Goal: Task Accomplishment & Management: Manage account settings

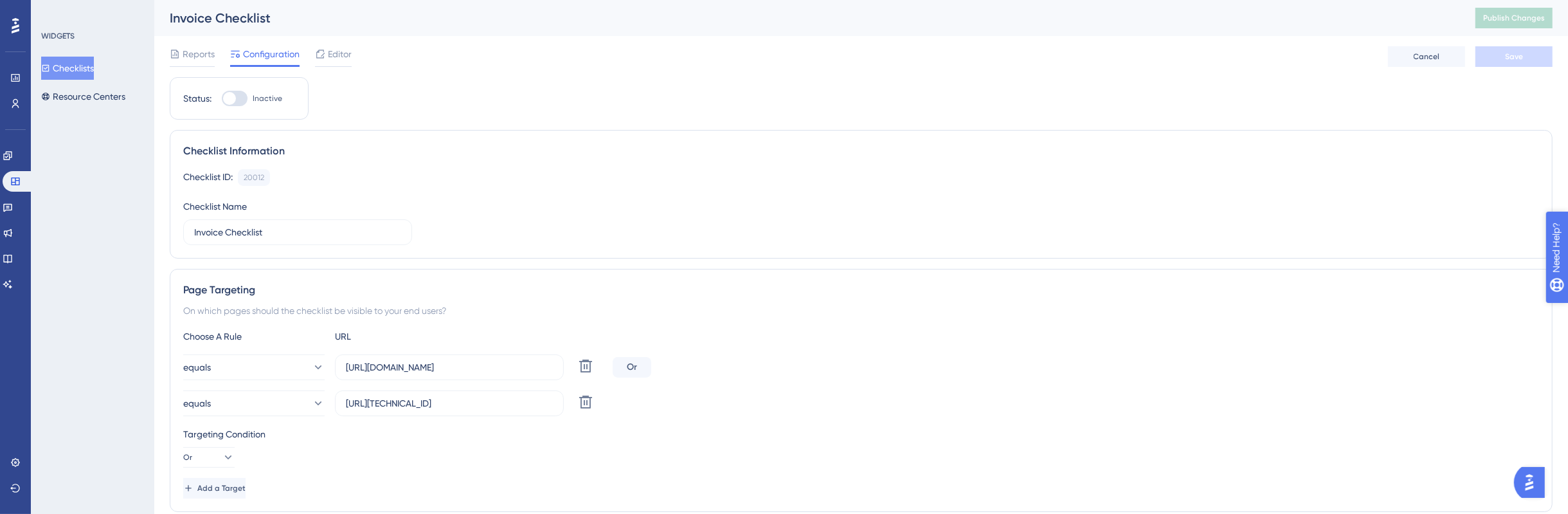
click at [1567, 304] on span "Need Help?" at bounding box center [1591, 313] width 70 height 21
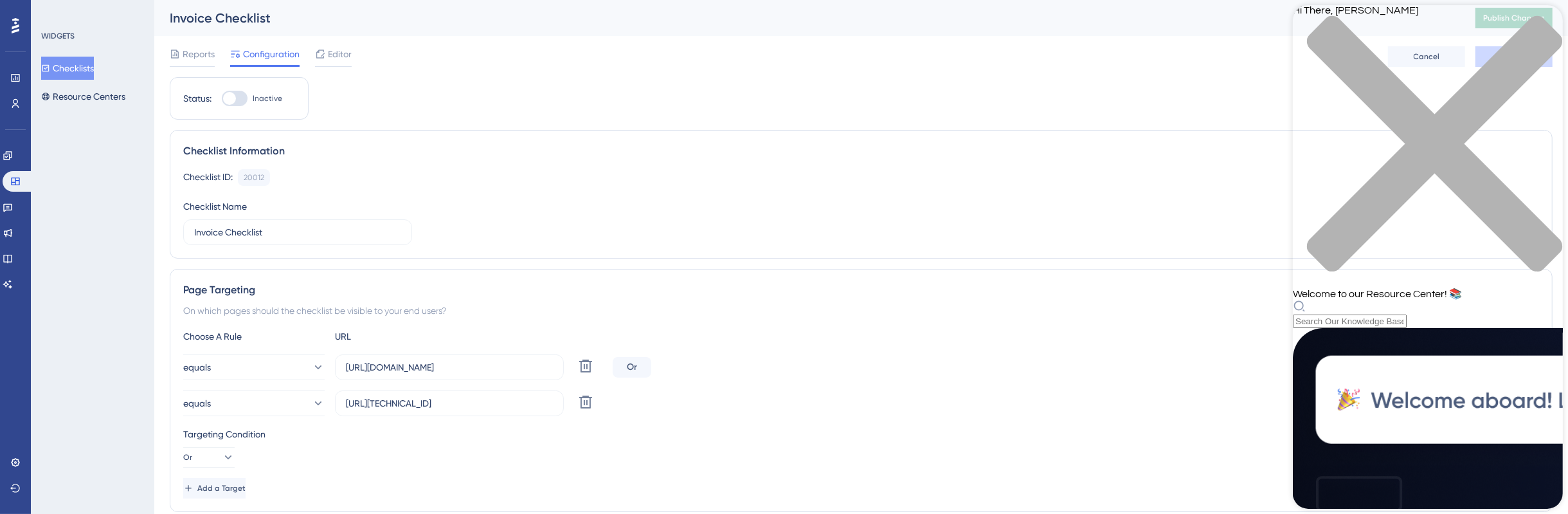
scroll to position [529, 0]
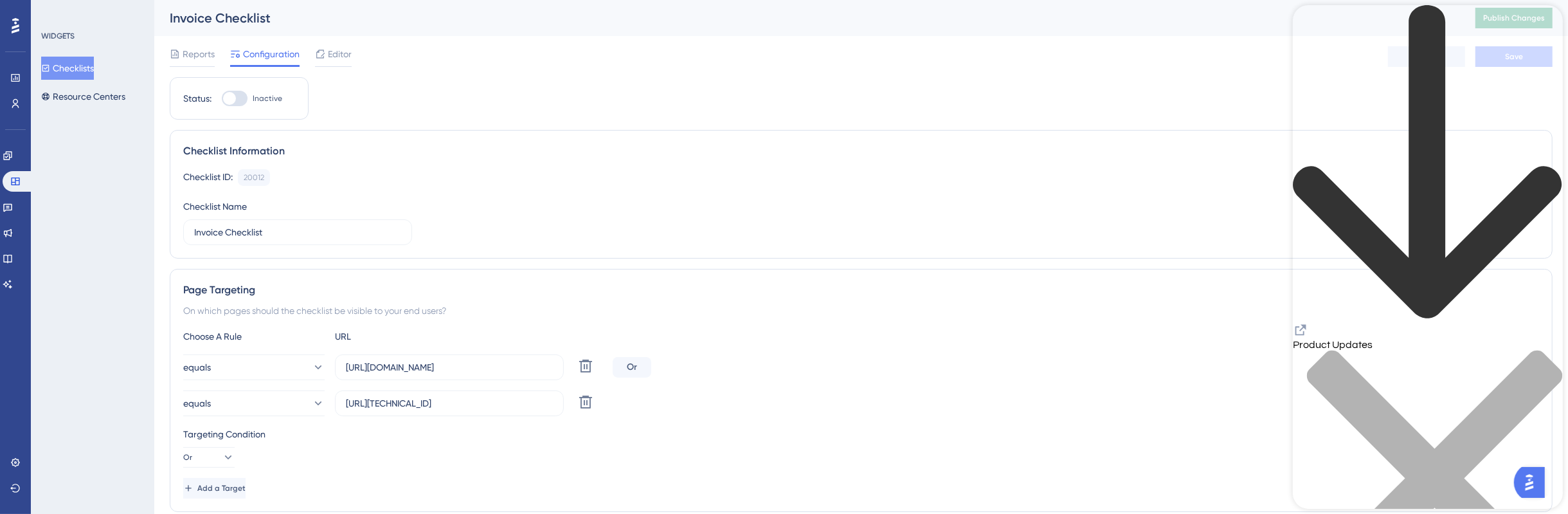
drag, startPoint x: 1291, startPoint y: 487, endPoint x: 39, endPoint y: 485, distance: 1252.0
click at [1290, 486] on div "Add a Target" at bounding box center [861, 488] width 1356 height 20
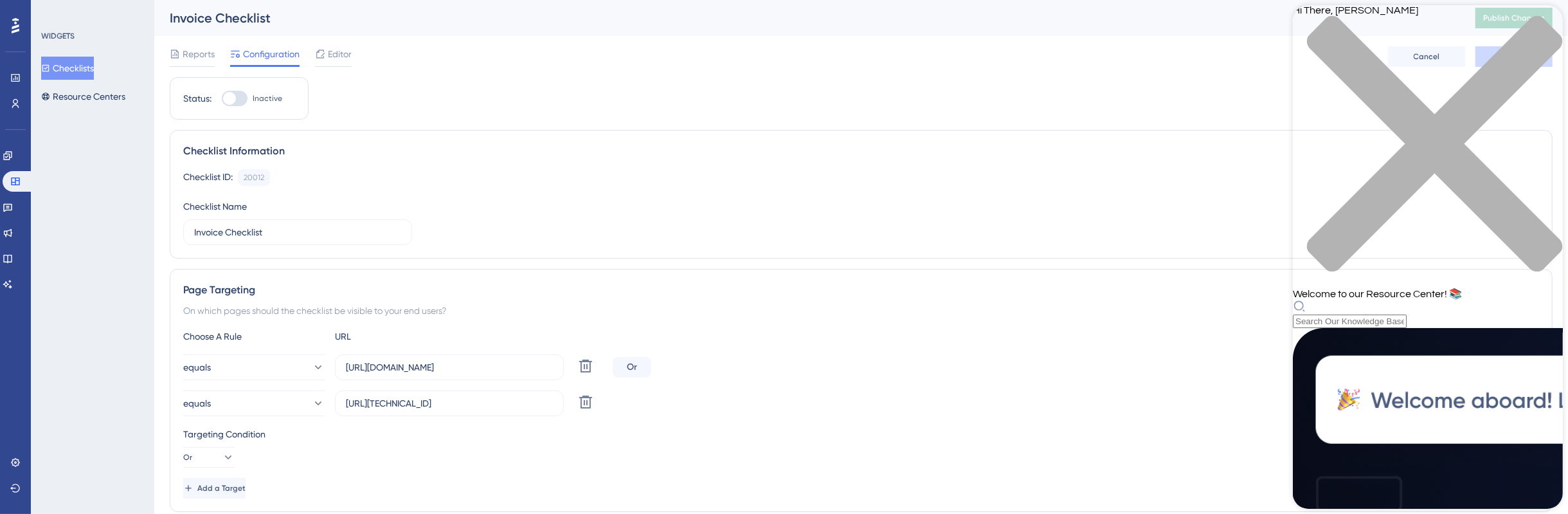
scroll to position [80, 0]
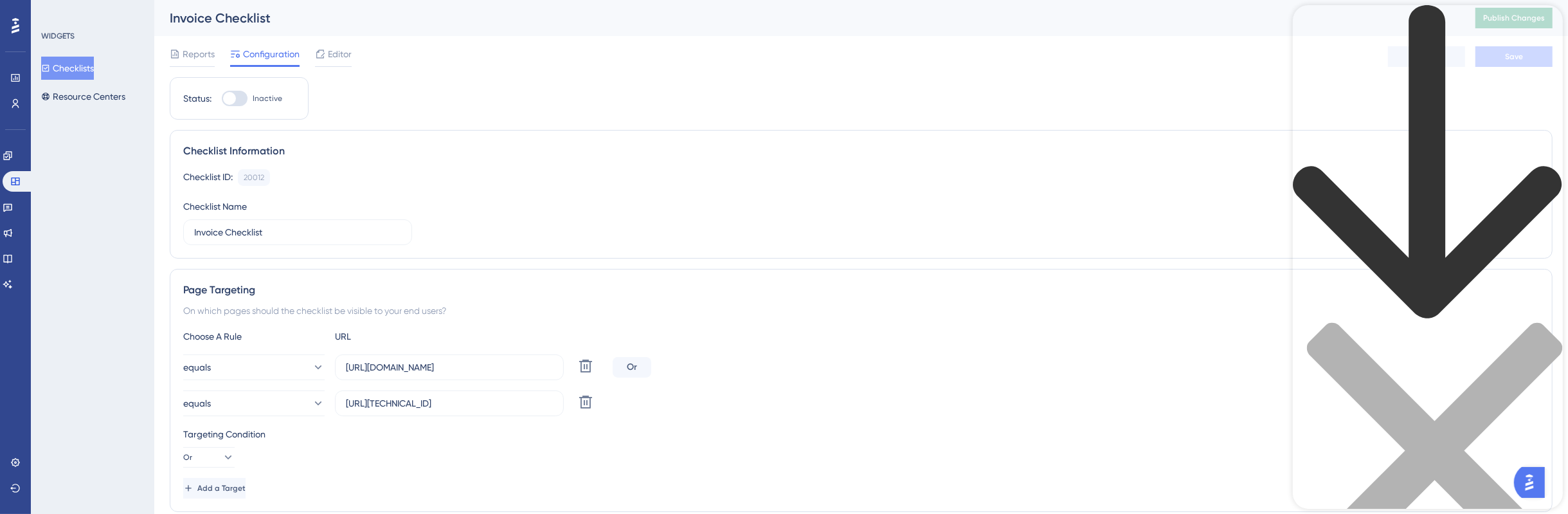
scroll to position [0, 0]
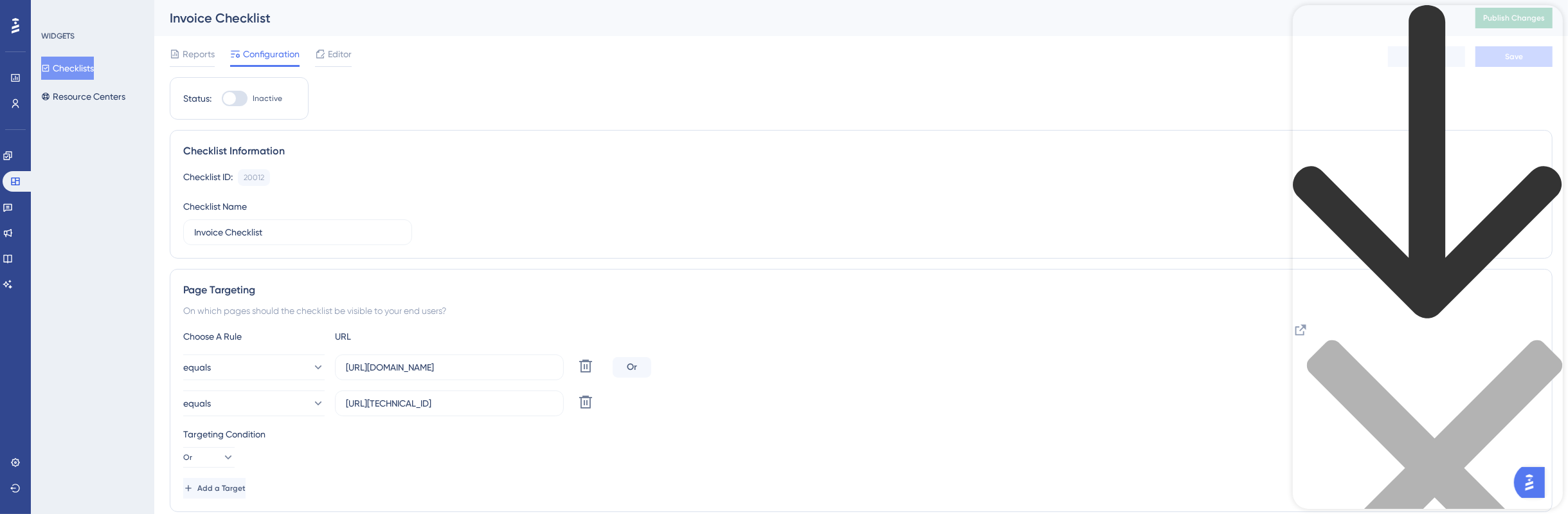
click at [1309, 33] on div "back to header" at bounding box center [1427, 164] width 270 height 317
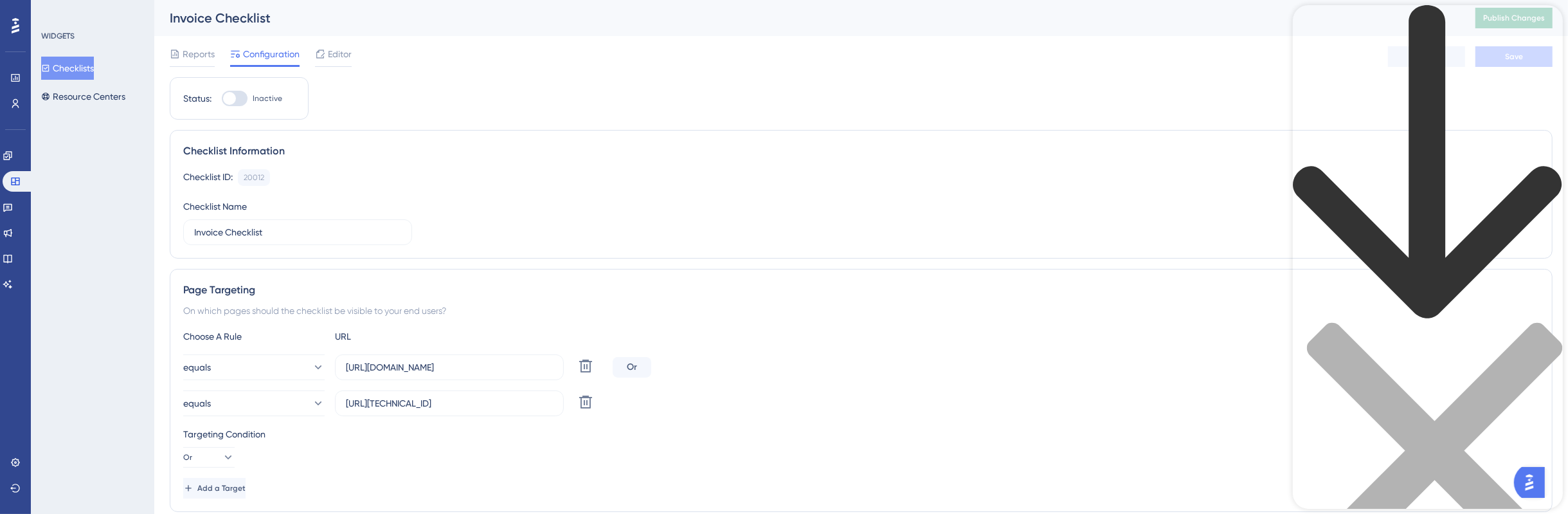
click at [1311, 29] on icon "back to header" at bounding box center [1426, 162] width 269 height 313
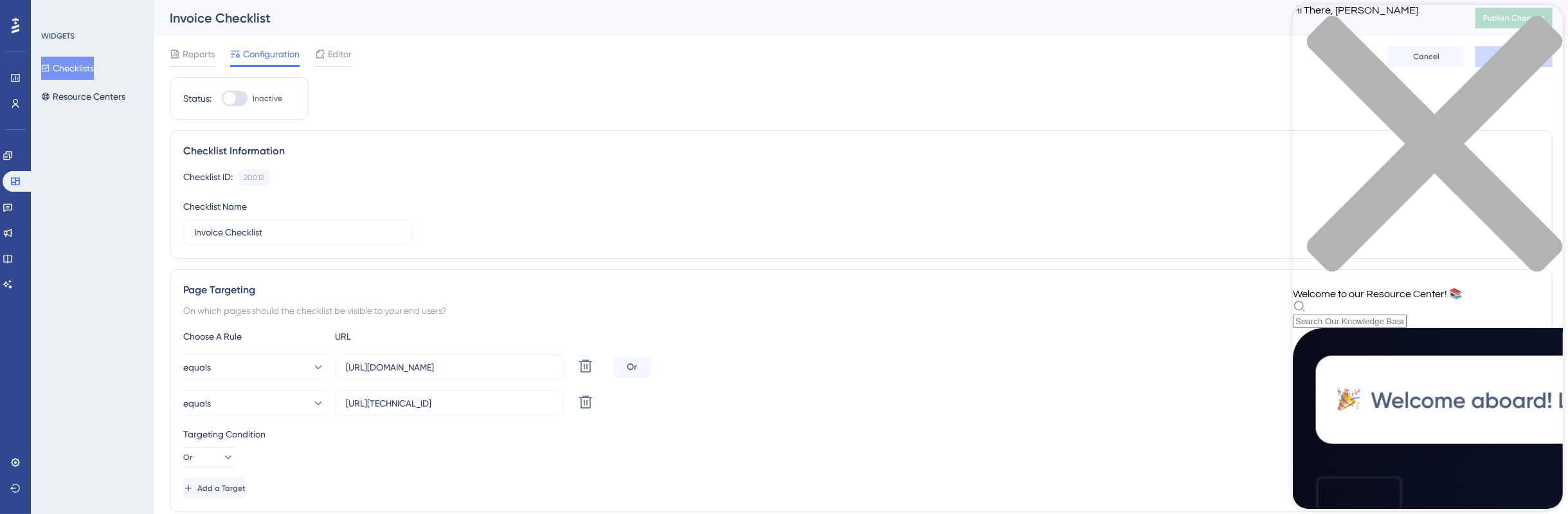
scroll to position [529, 0]
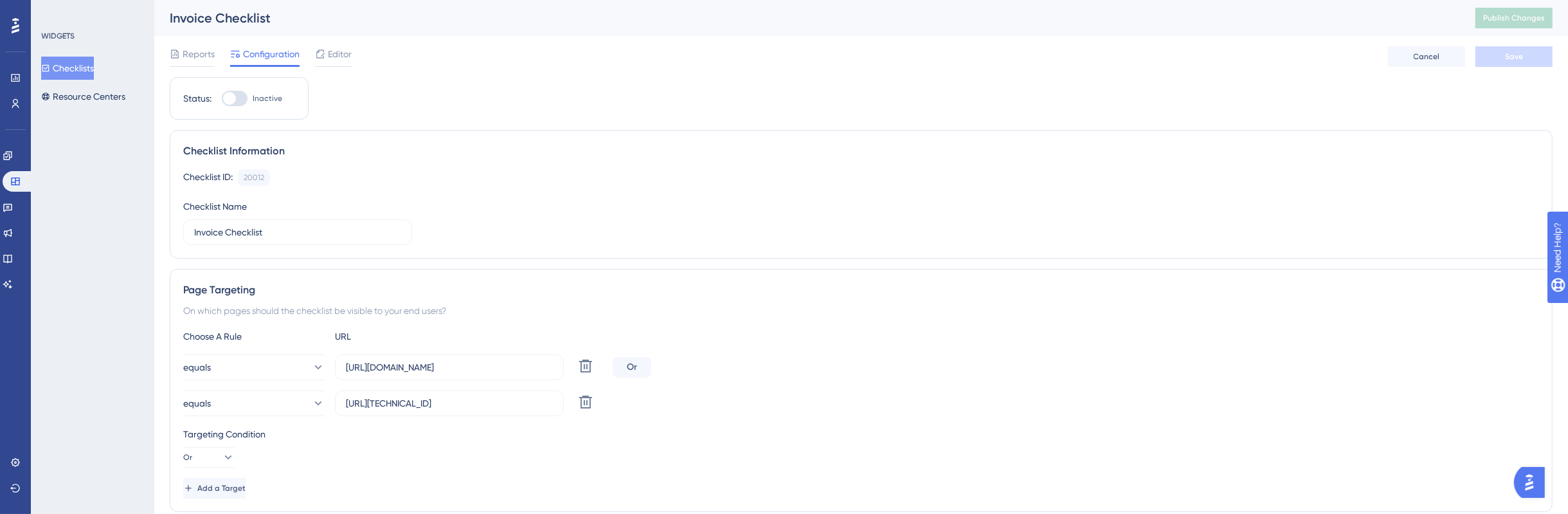
scroll to position [0, 0]
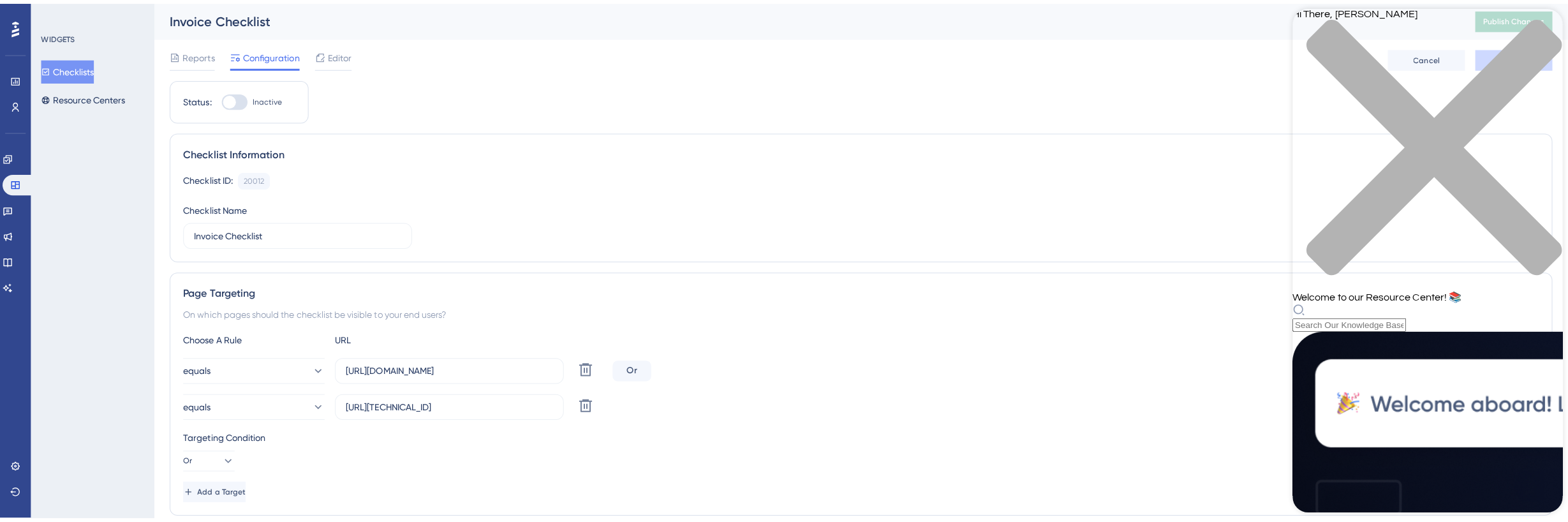
scroll to position [525, 0]
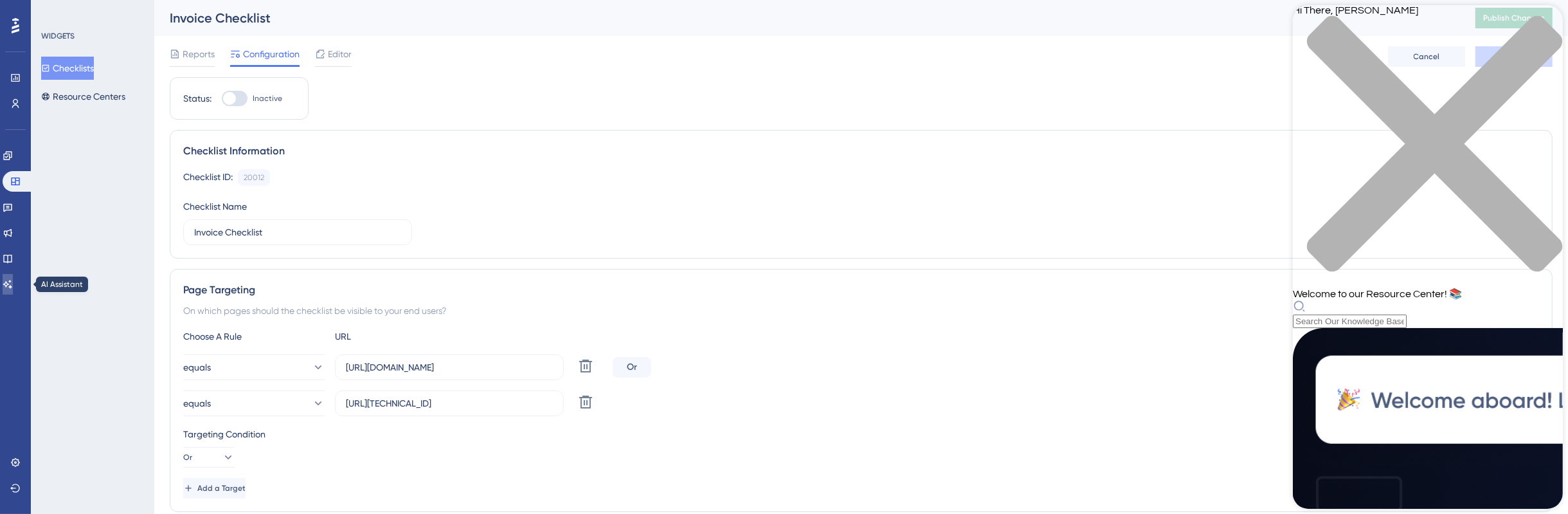
click at [6, 287] on link at bounding box center [7, 284] width 10 height 20
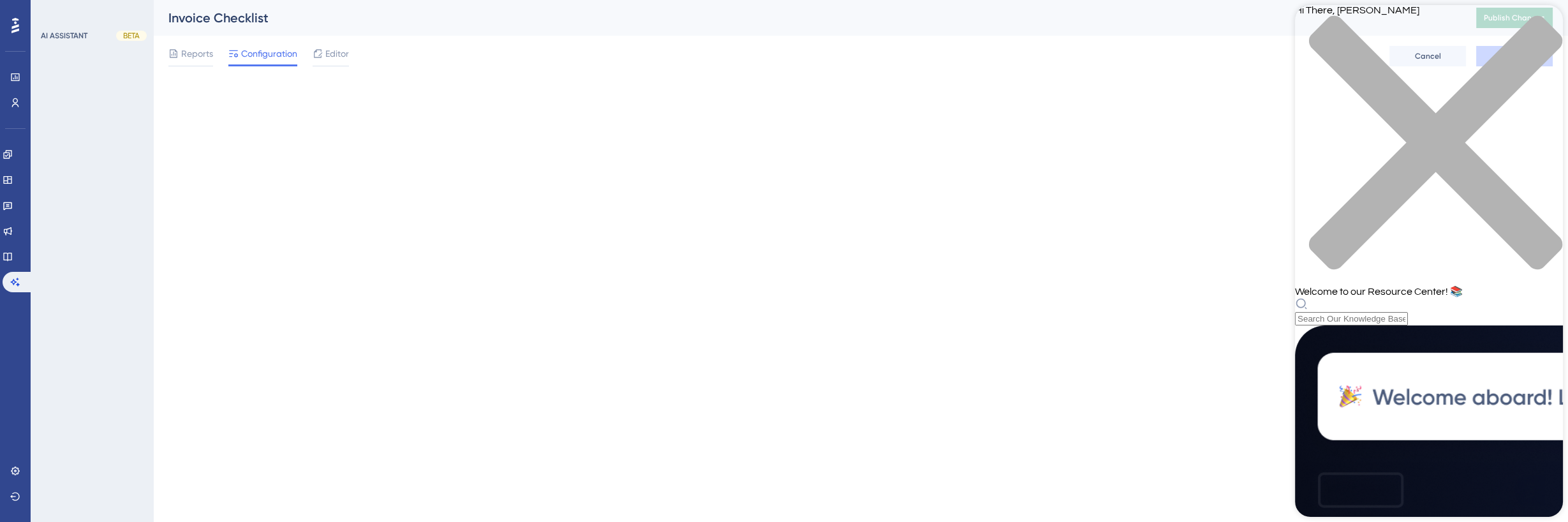
scroll to position [513, 0]
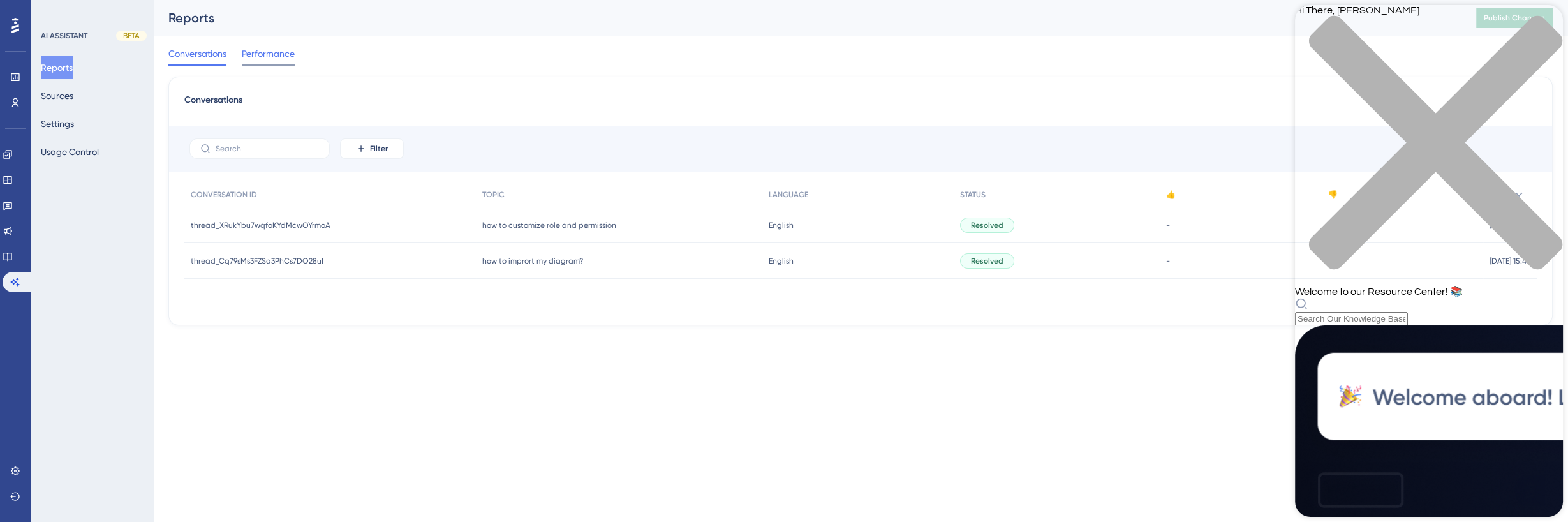
click at [266, 55] on span "Performance" at bounding box center [268, 54] width 53 height 16
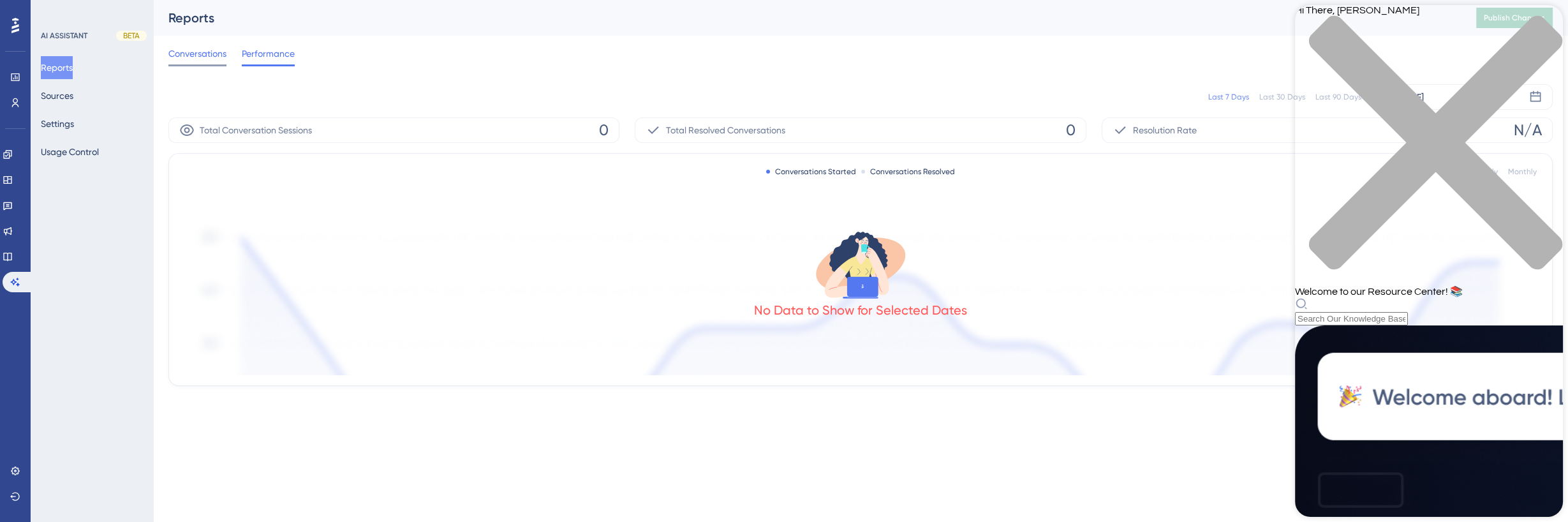
click at [225, 55] on span "Conversations" at bounding box center [197, 54] width 58 height 16
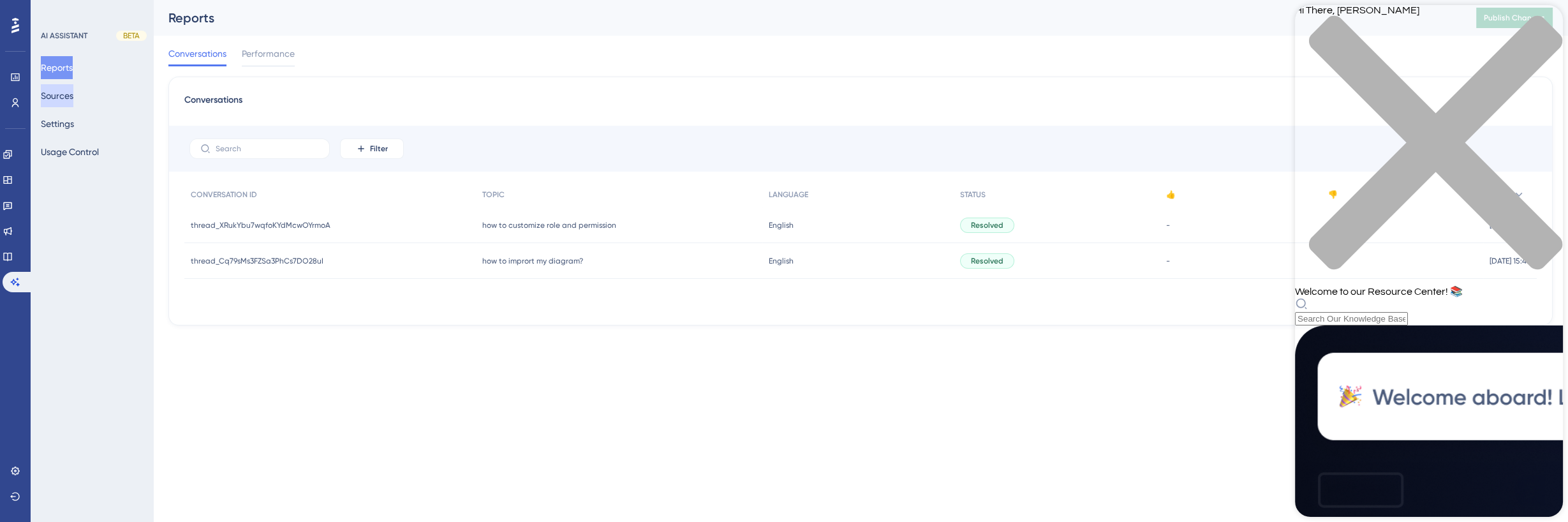
click at [65, 92] on button "Sources" at bounding box center [56, 95] width 32 height 23
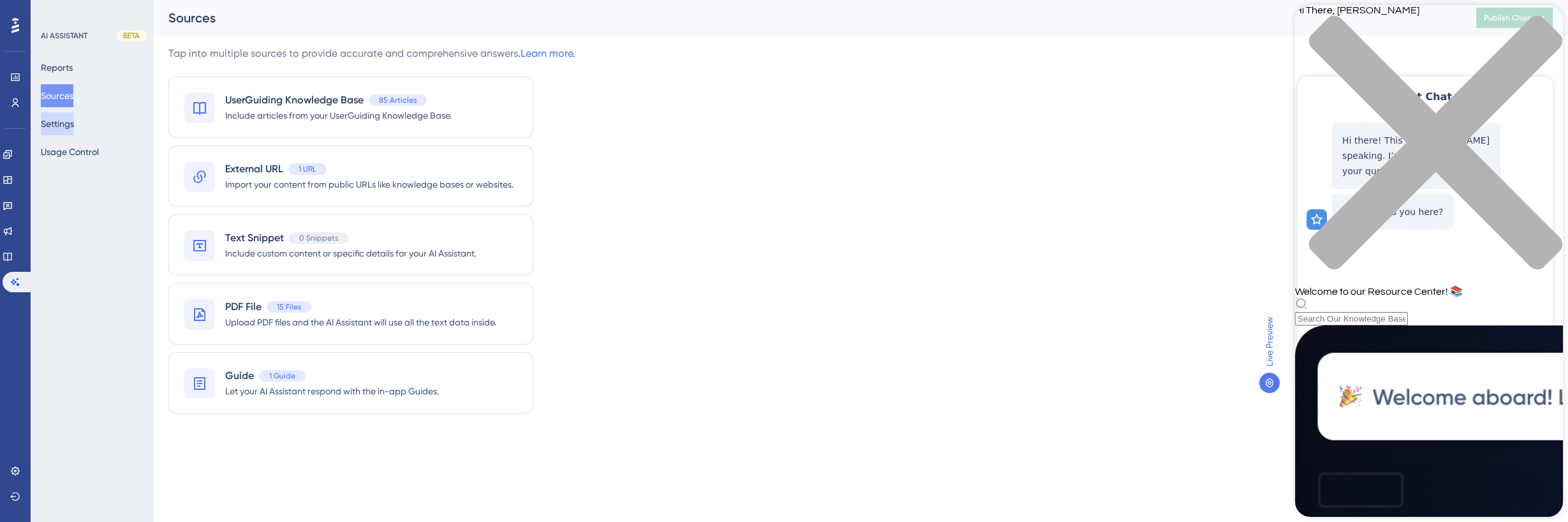
click at [64, 118] on button "Settings" at bounding box center [57, 124] width 33 height 23
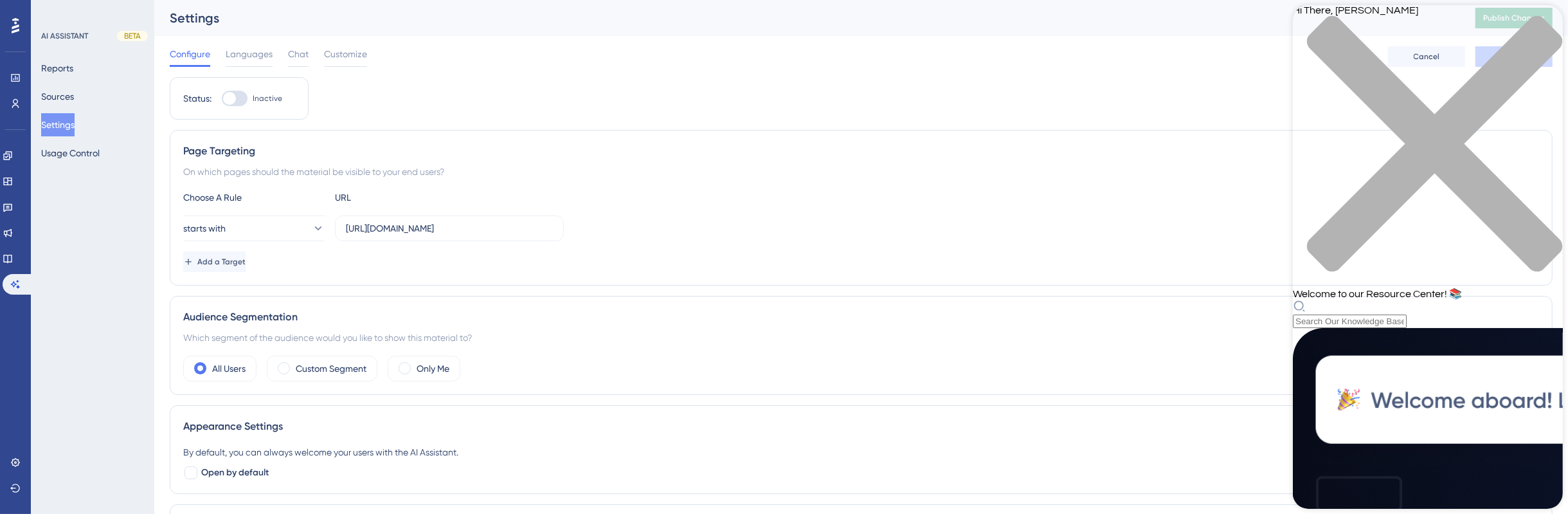
click at [323, 61] on div "Configure Languages Chat Customize" at bounding box center [268, 57] width 197 height 20
click at [340, 53] on span "Customize" at bounding box center [345, 54] width 43 height 16
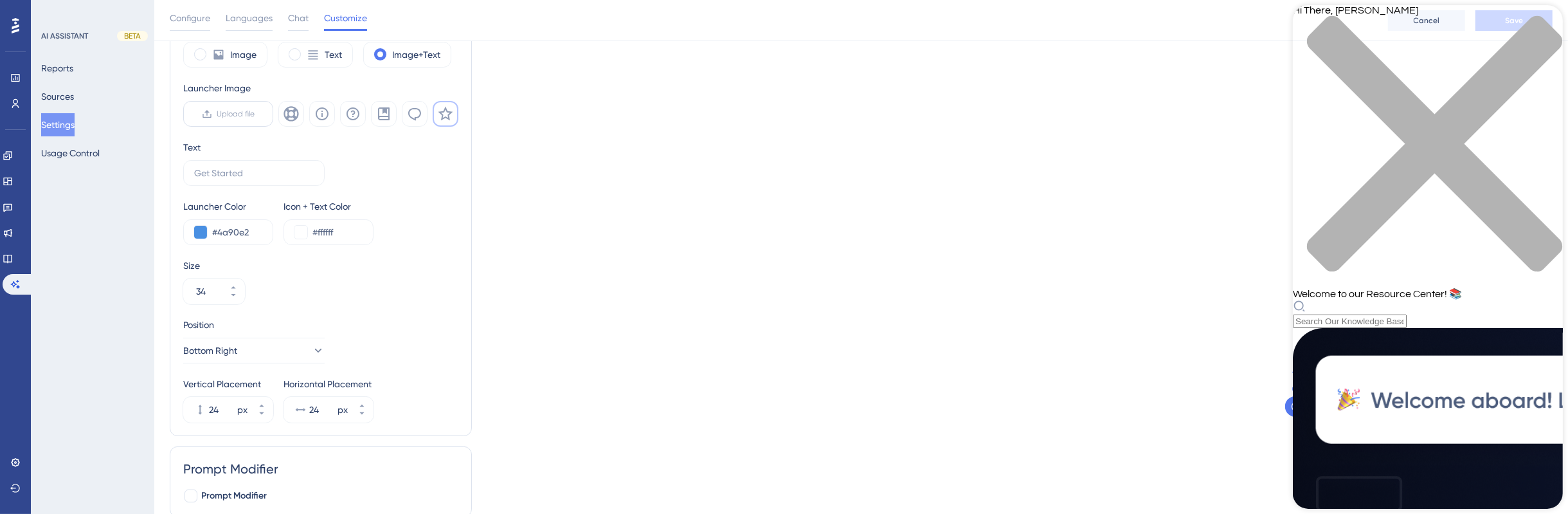
scroll to position [122, 0]
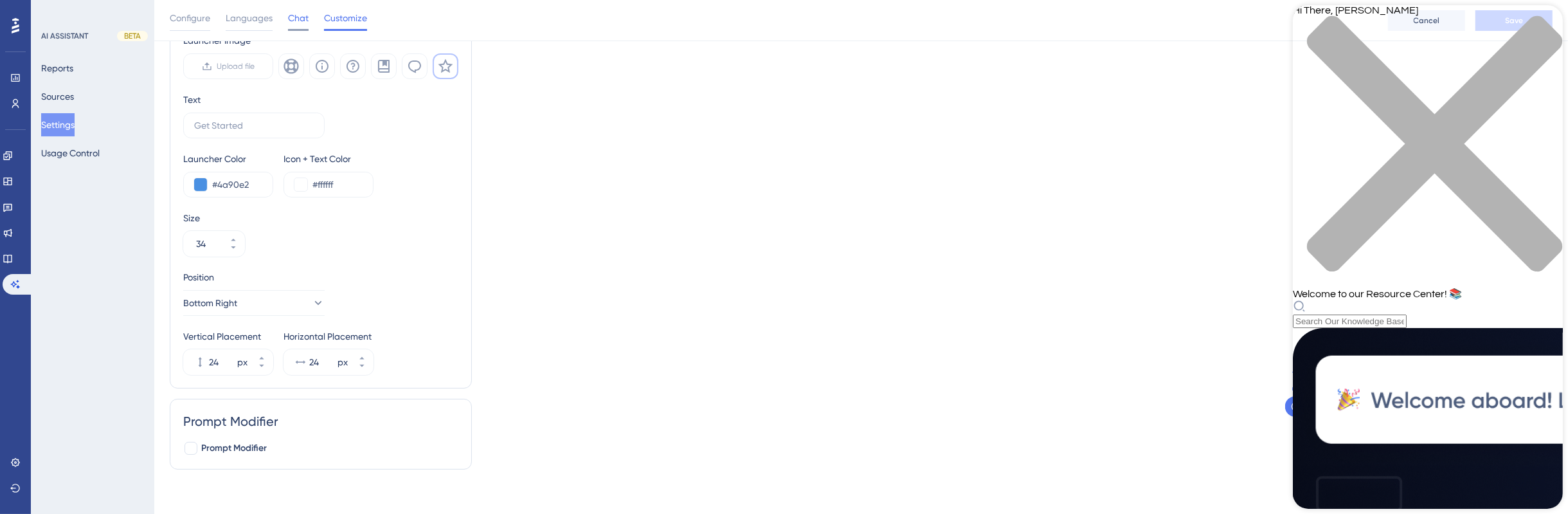
click at [306, 27] on div "Chat" at bounding box center [298, 20] width 20 height 20
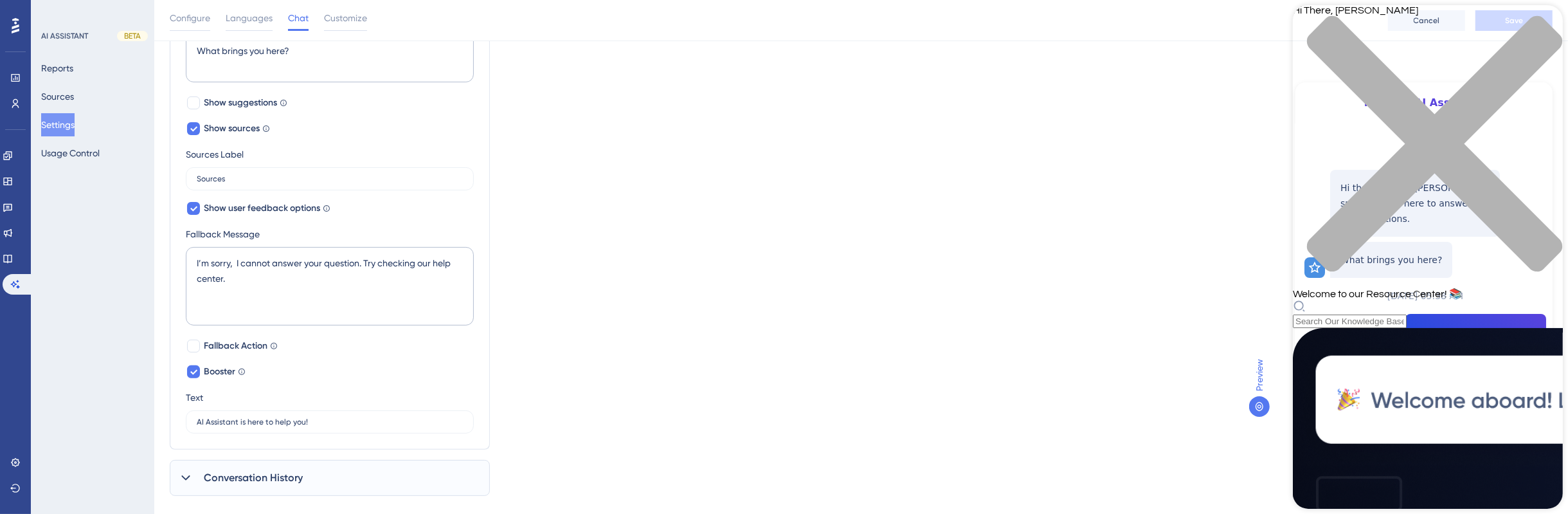
scroll to position [369, 0]
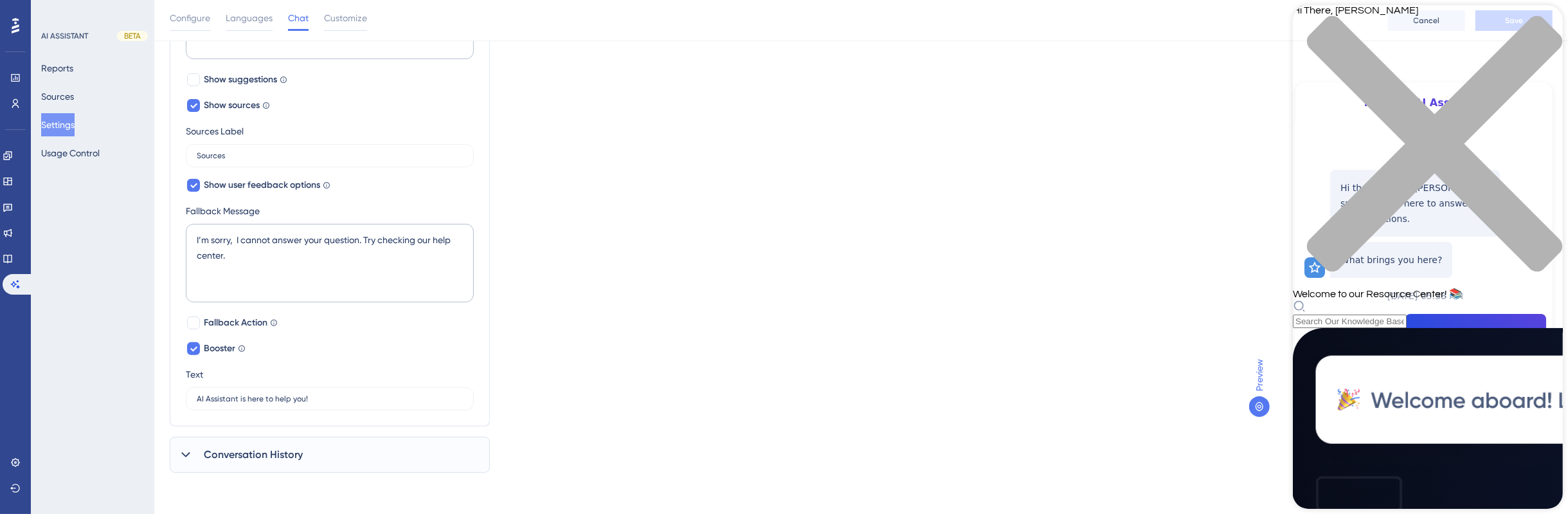
click at [267, 442] on div "Conversation History" at bounding box center [330, 454] width 320 height 36
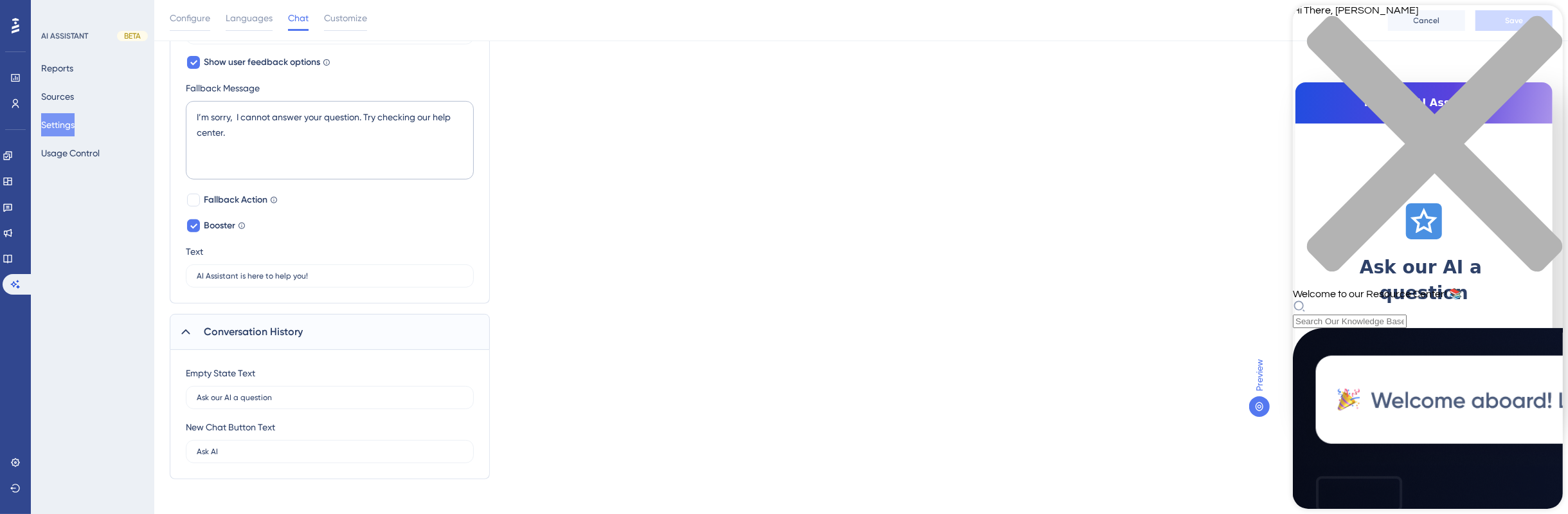
scroll to position [497, 0]
click at [268, 196] on label "Fallback Action Direct your users to your help center or support team if AI Ass…" at bounding box center [232, 194] width 92 height 16
checkbox input "true"
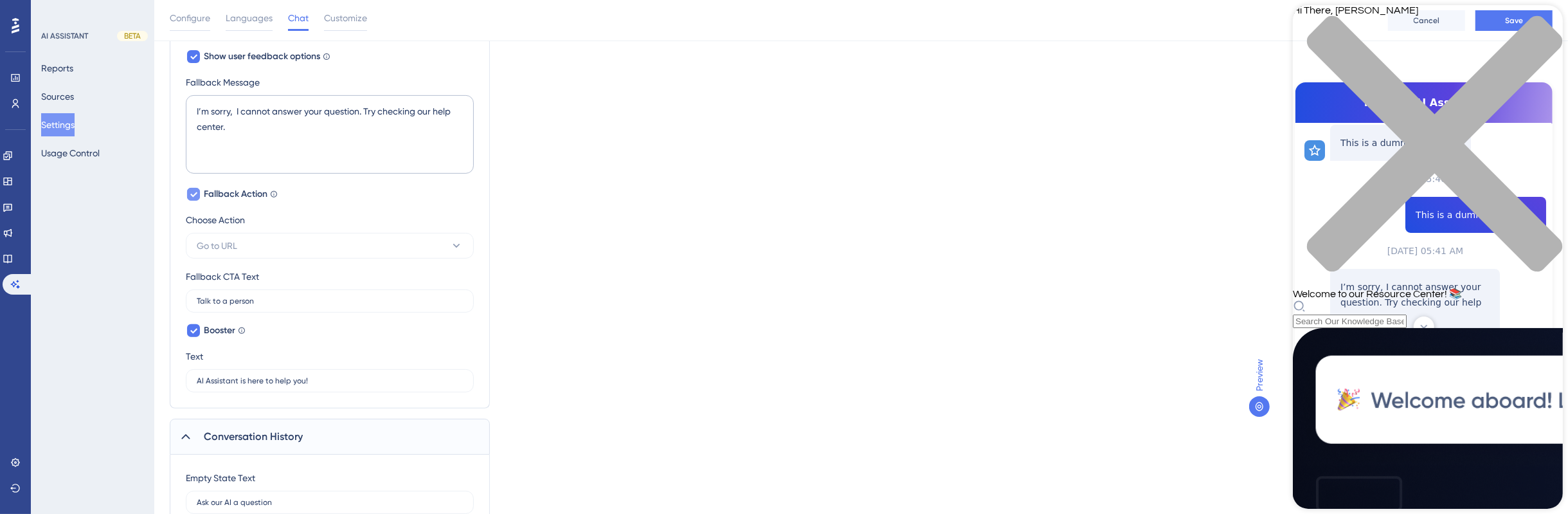
scroll to position [276, 0]
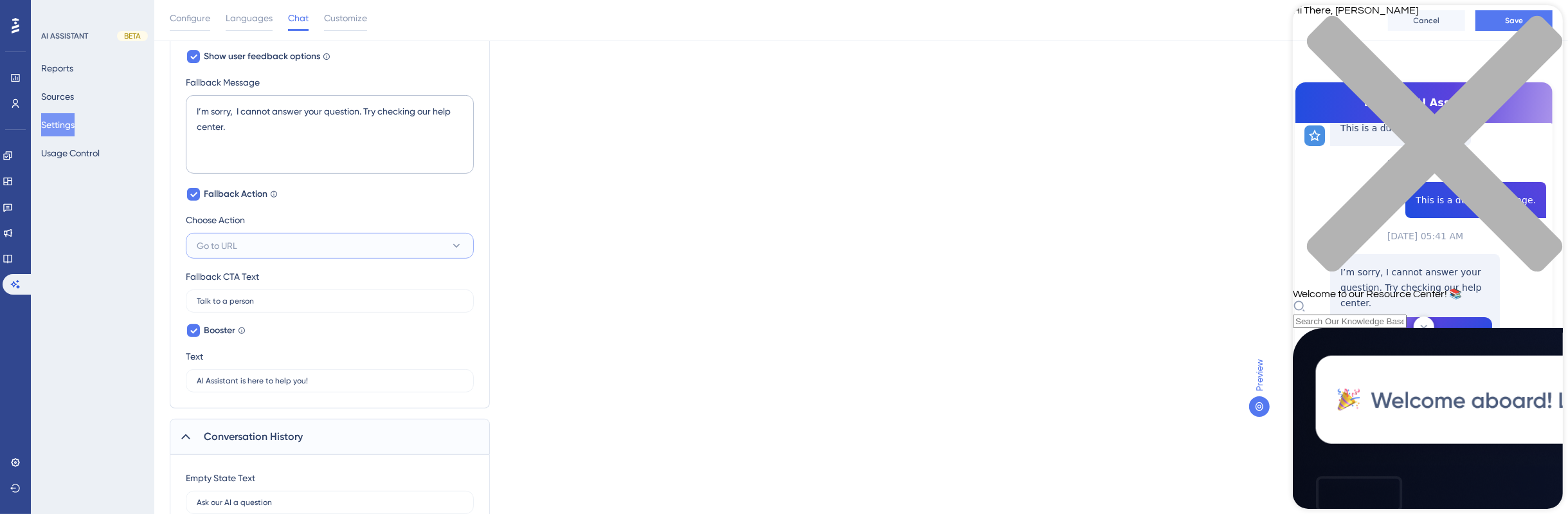
click at [262, 237] on button "Go to URL" at bounding box center [330, 246] width 288 height 26
click at [1539, 29] on icon "close resource center" at bounding box center [1427, 151] width 270 height 270
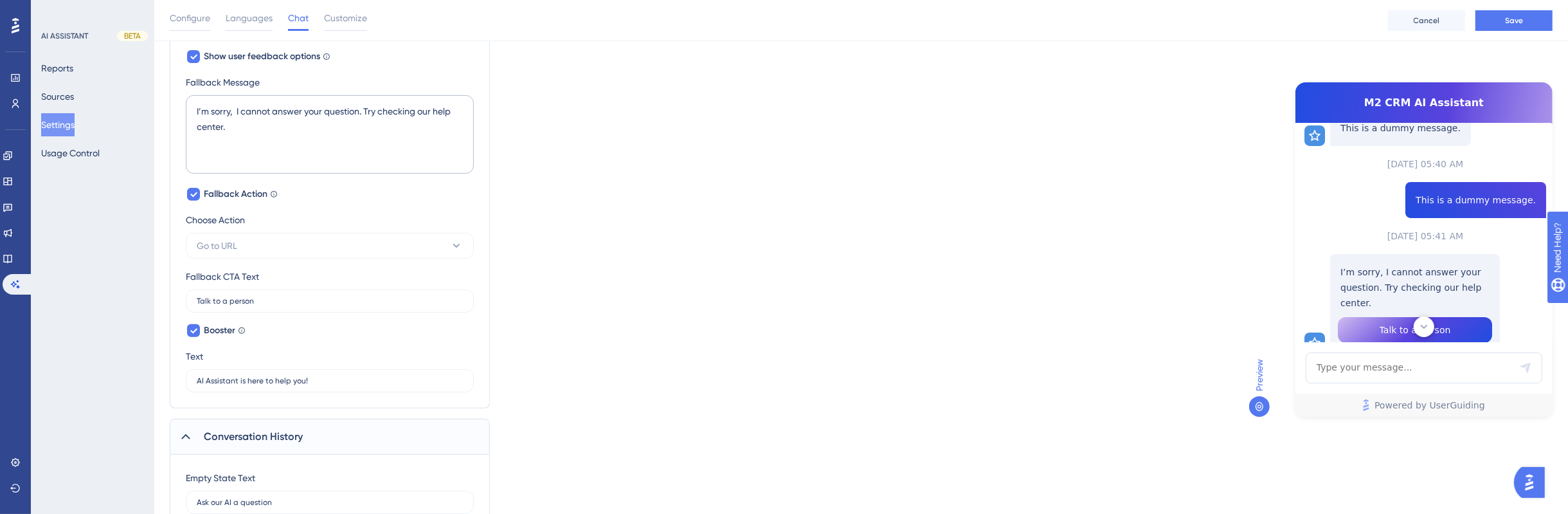
click at [354, 259] on div "Choose Action Go to URL Fallback CTA Text Talk to a person" at bounding box center [330, 263] width 288 height 101
click at [352, 249] on button "Go to URL" at bounding box center [330, 246] width 288 height 26
click at [331, 306] on div "Go to URL Go to URL" at bounding box center [330, 311] width 250 height 26
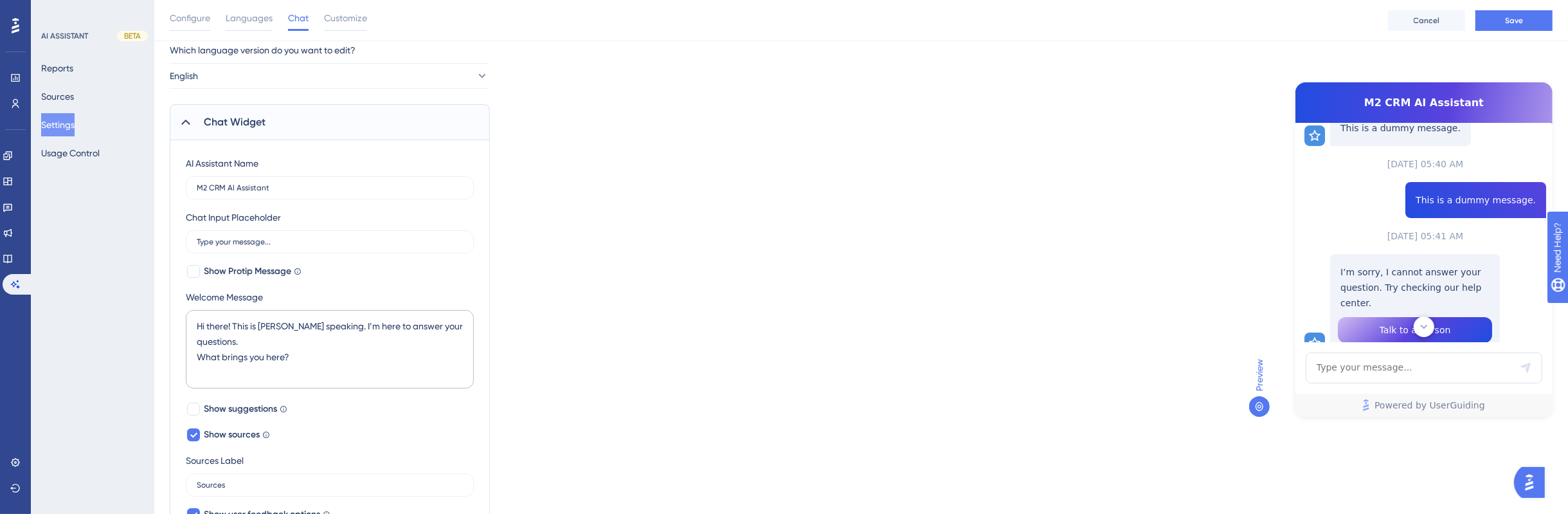
scroll to position [0, 0]
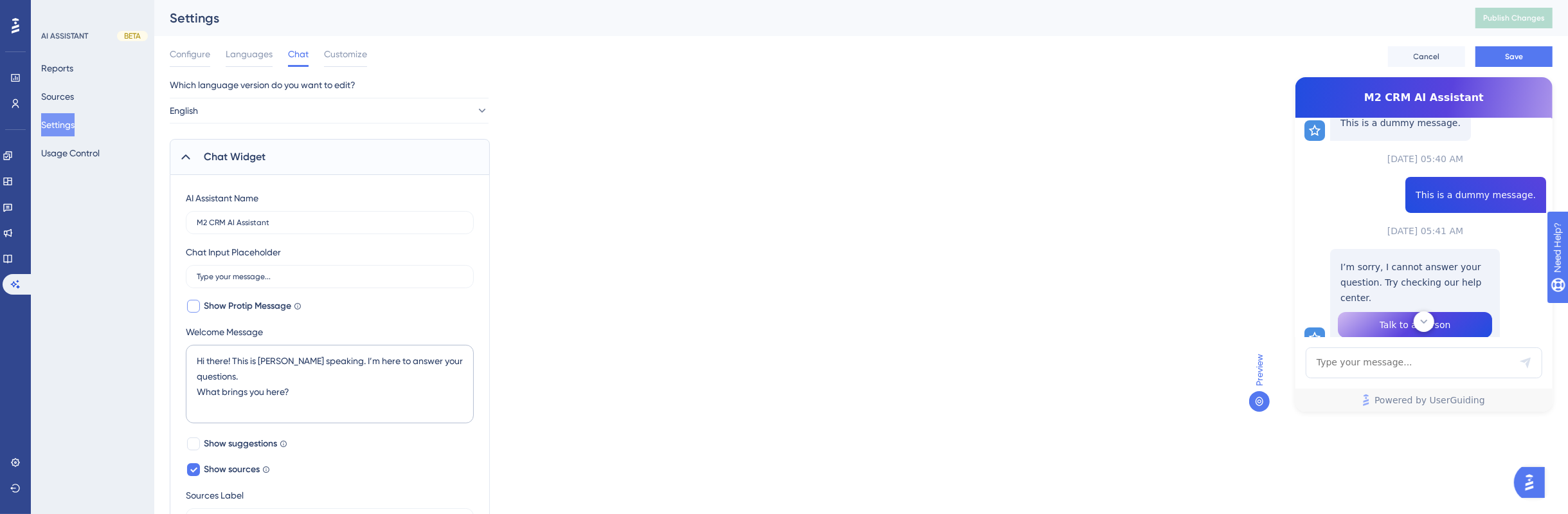
click at [240, 312] on span "Show Protip Message" at bounding box center [248, 305] width 88 height 16
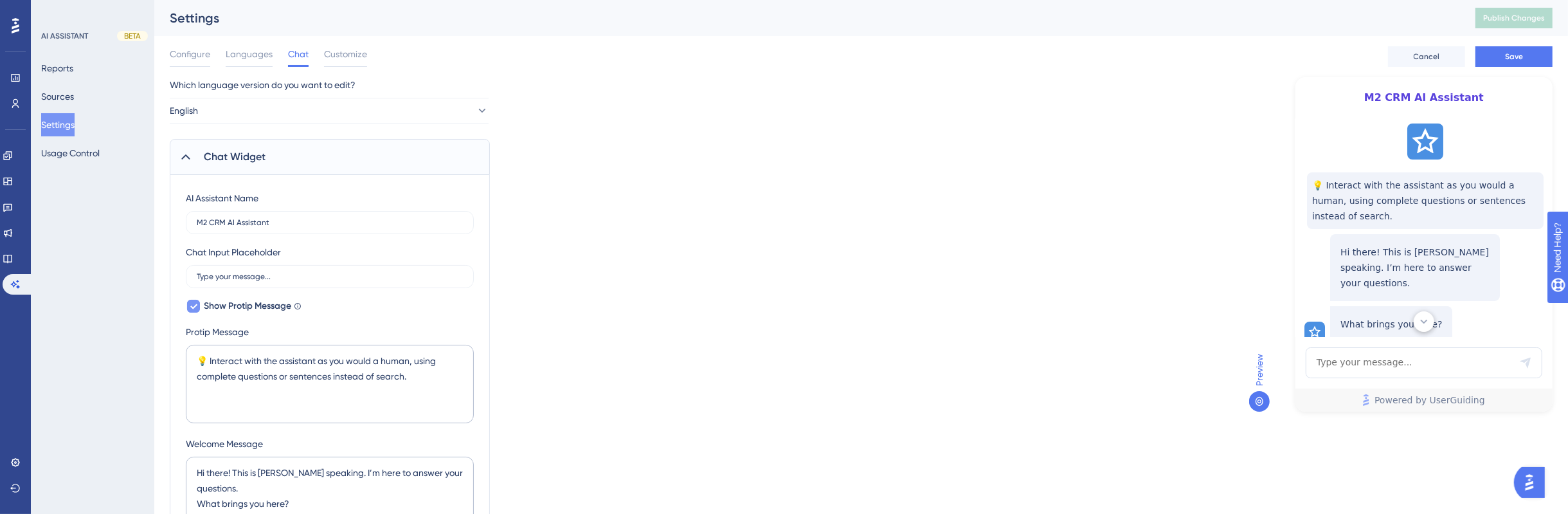
click at [239, 306] on span "Show Protip Message" at bounding box center [248, 305] width 88 height 16
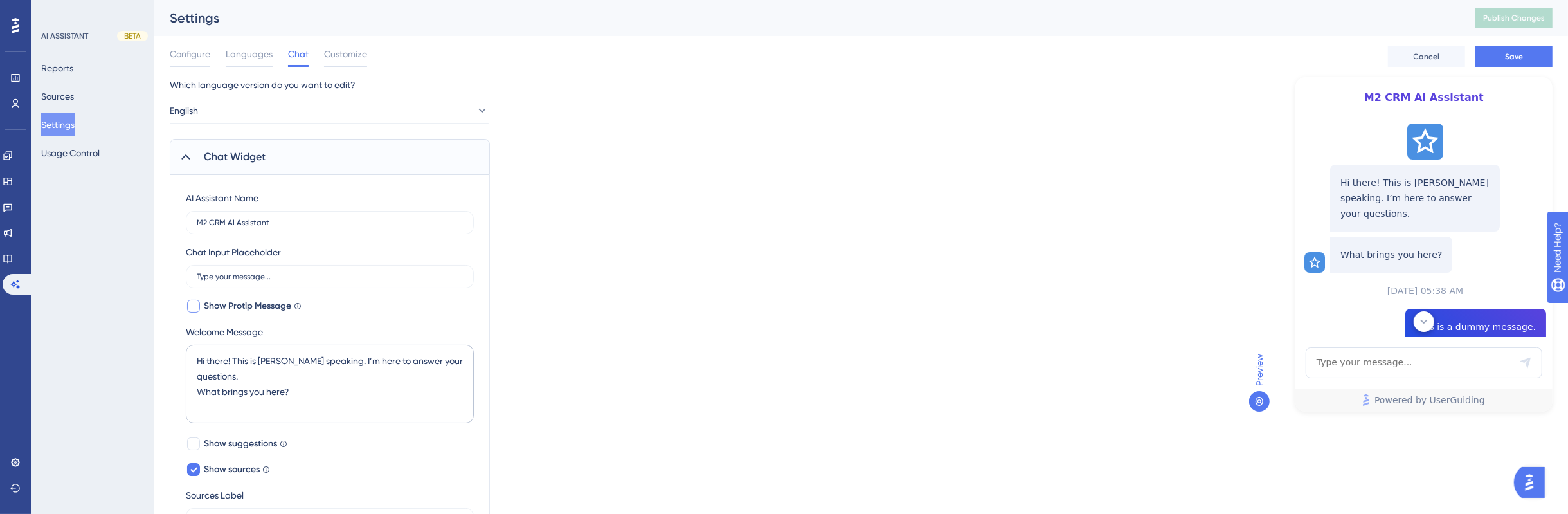
click at [239, 306] on span "Show Protip Message" at bounding box center [248, 305] width 88 height 16
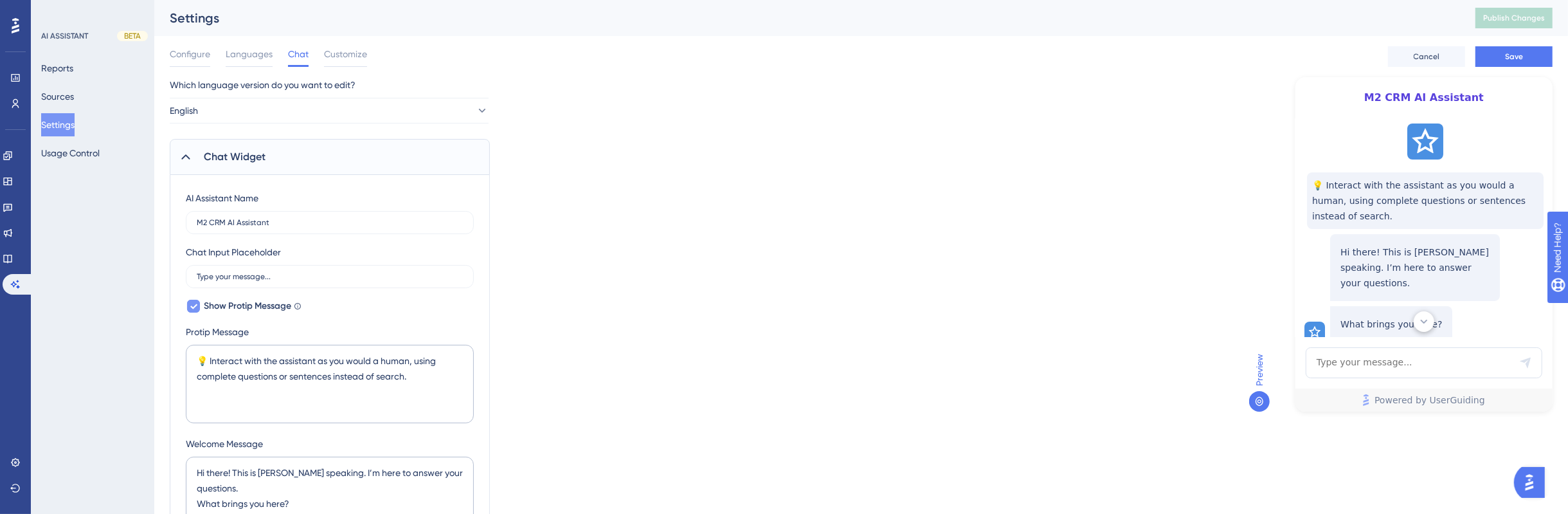
click at [239, 306] on span "Show Protip Message" at bounding box center [248, 305] width 88 height 16
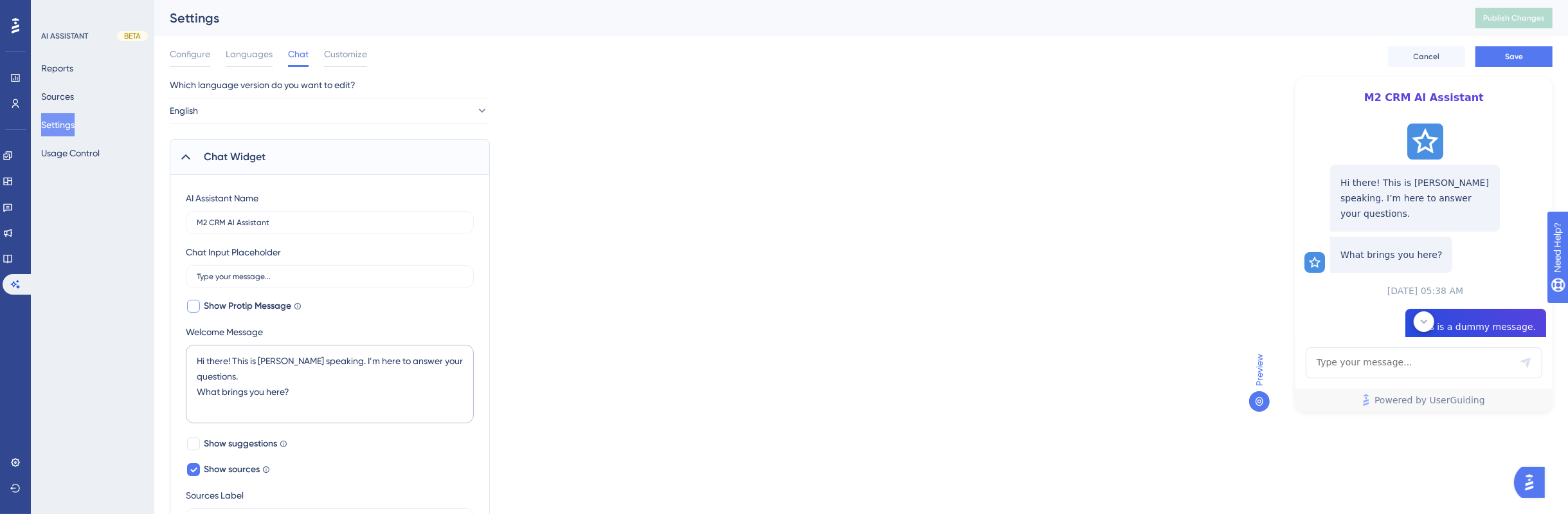
click at [239, 305] on span "Show Protip Message" at bounding box center [248, 305] width 88 height 16
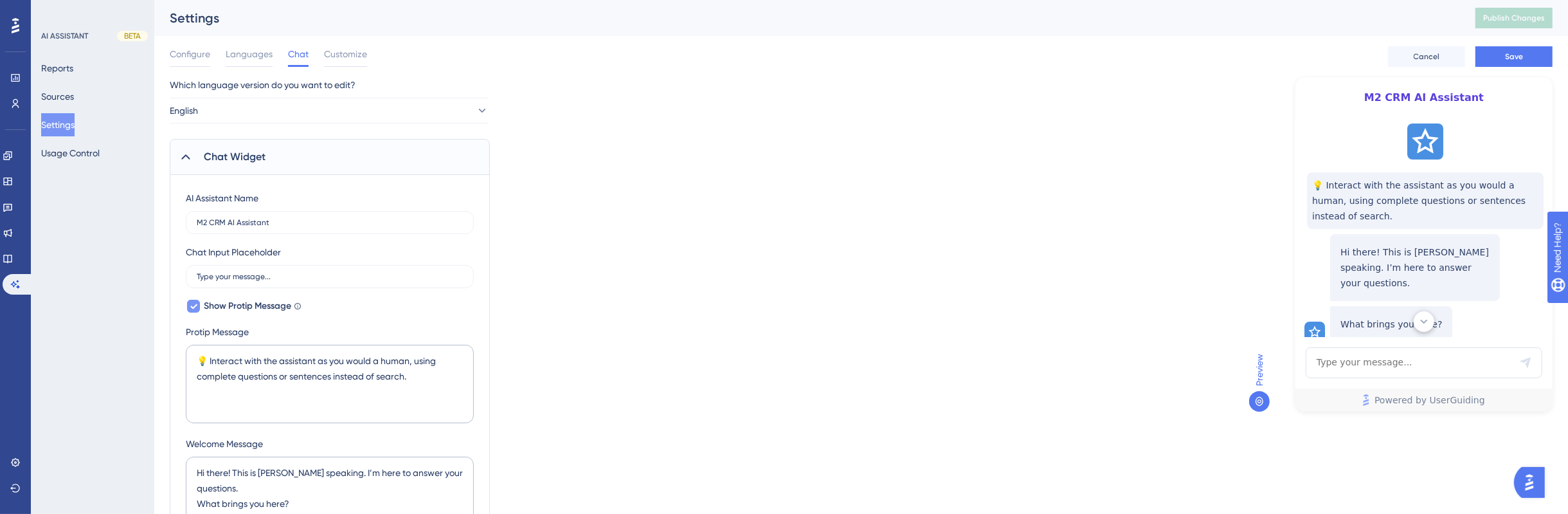
click at [239, 301] on span "Show Protip Message" at bounding box center [248, 305] width 88 height 16
checkbox input "false"
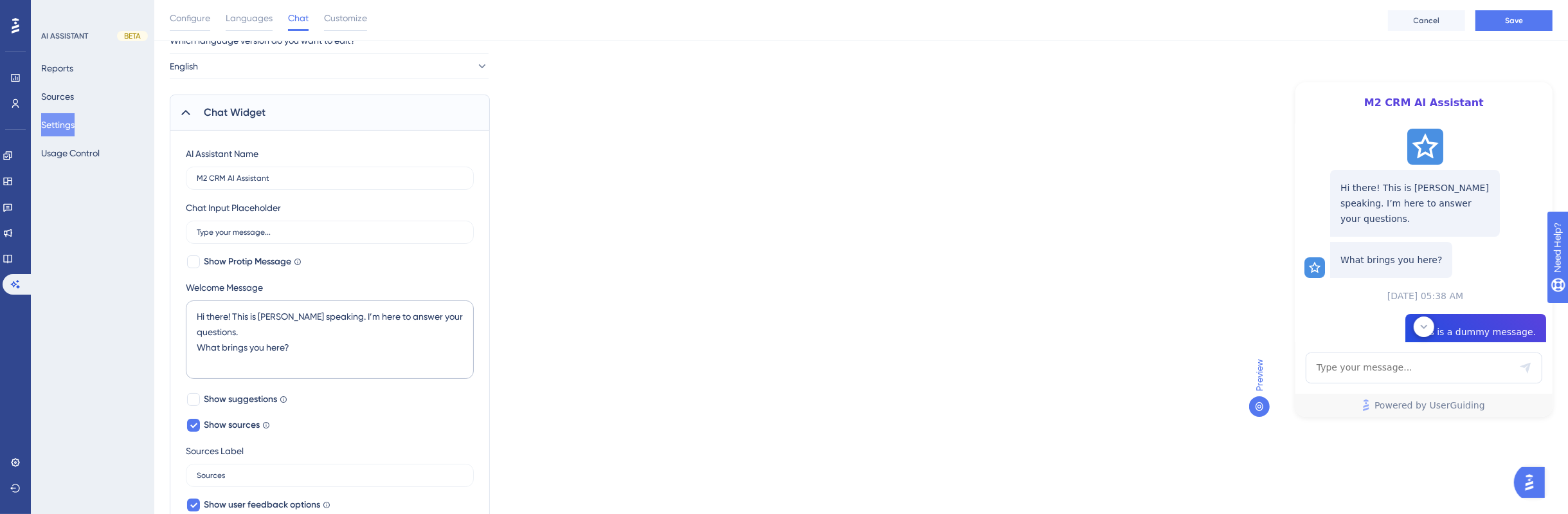
scroll to position [80, 0]
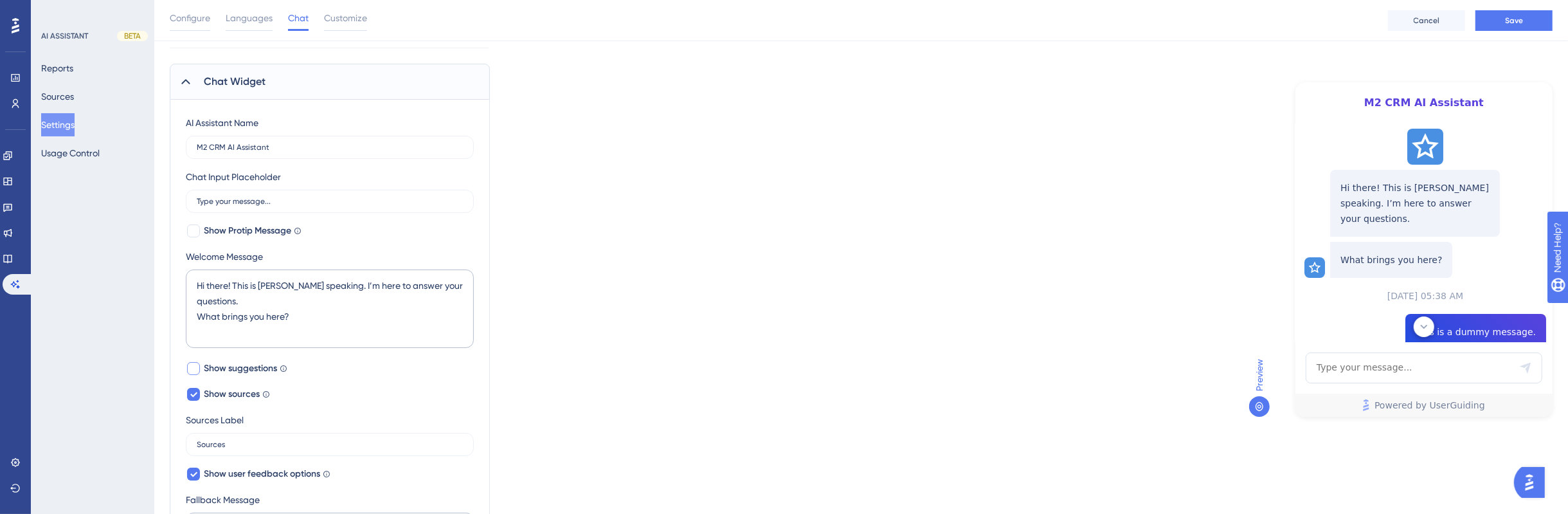
click at [270, 370] on span "Show suggestions" at bounding box center [240, 368] width 74 height 16
checkbox input "true"
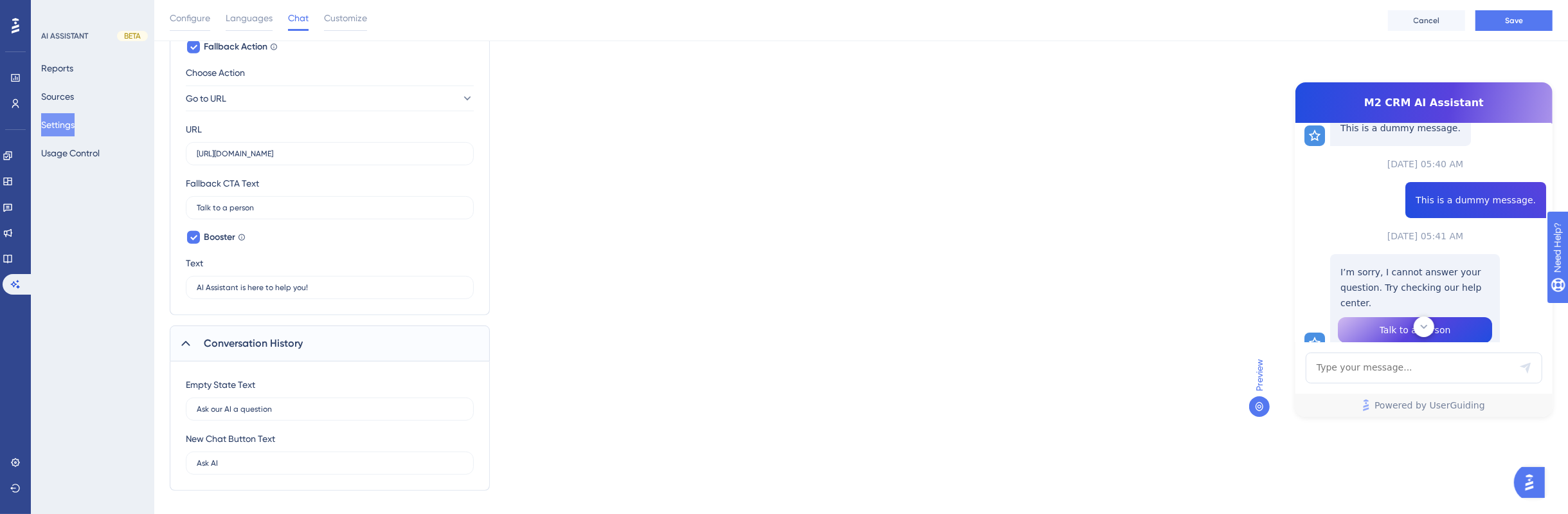
scroll to position [775, 0]
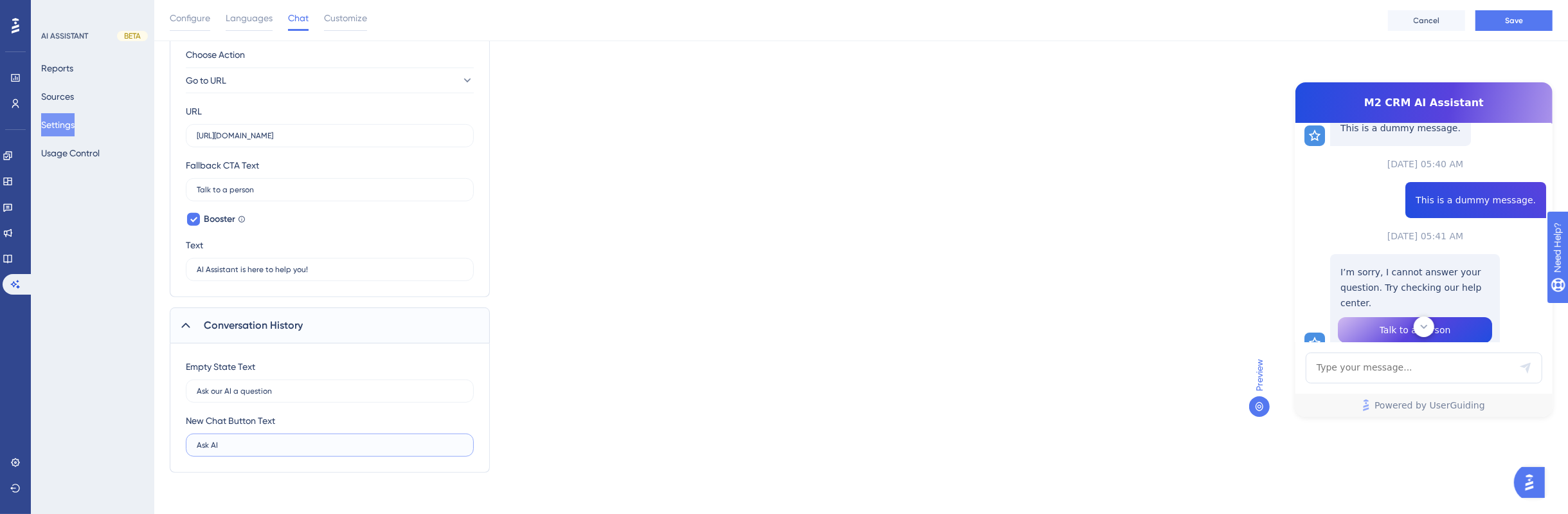
click at [329, 449] on input "Ask AI" at bounding box center [330, 445] width 266 height 9
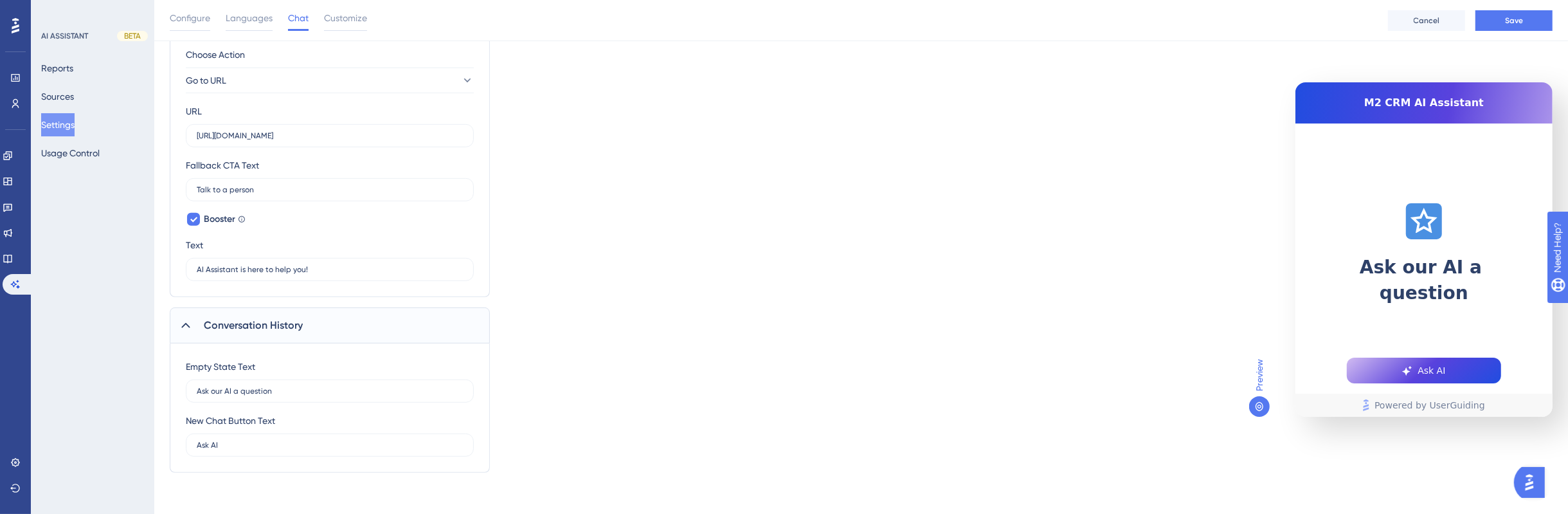
click at [342, 408] on div "Empty State Text Ask our AI a question New Chat Button Text Ask AI" at bounding box center [330, 407] width 288 height 98
click at [344, 389] on input "Ask our AI a question" at bounding box center [330, 391] width 266 height 9
click at [344, 387] on input "Ask our AI a question" at bounding box center [330, 391] width 266 height 9
click at [291, 267] on input "AI Assistant is here to help you!" at bounding box center [330, 269] width 266 height 9
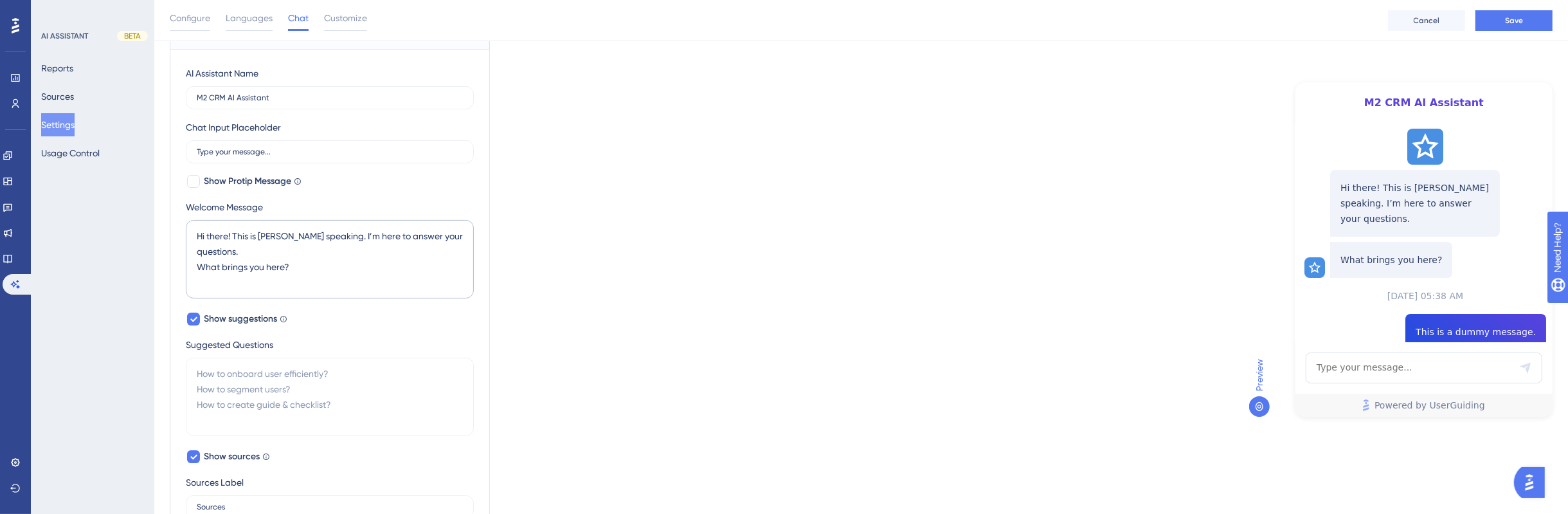
scroll to position [0, 0]
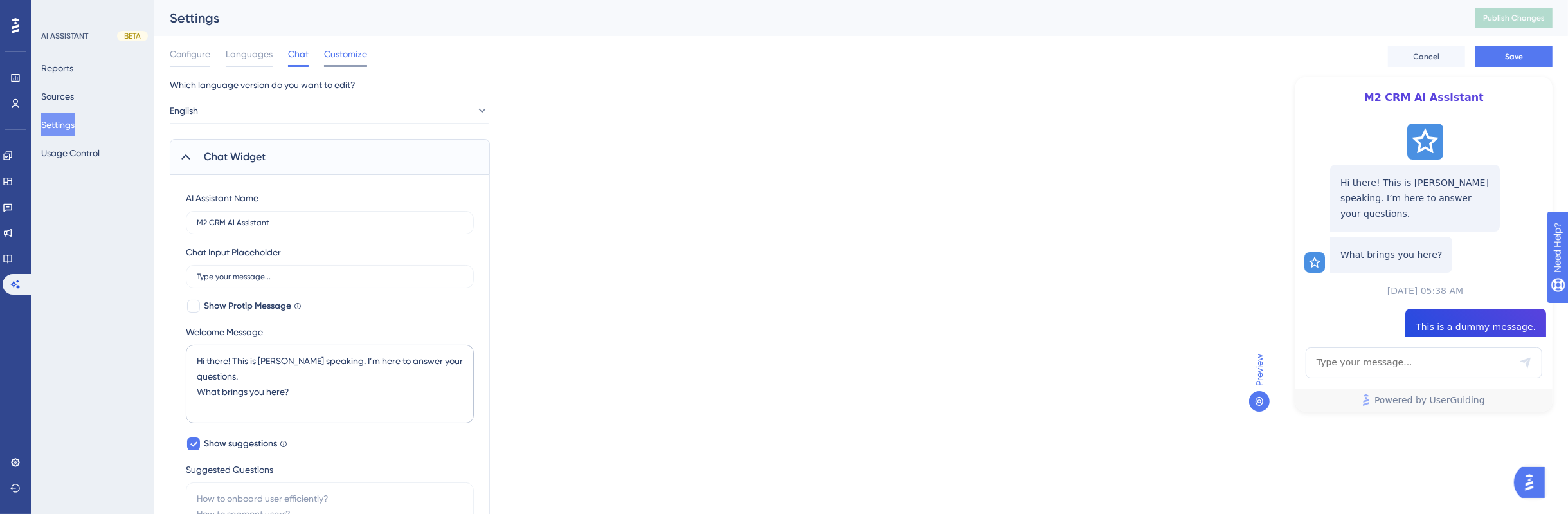
click at [359, 55] on span "Customize" at bounding box center [345, 54] width 43 height 16
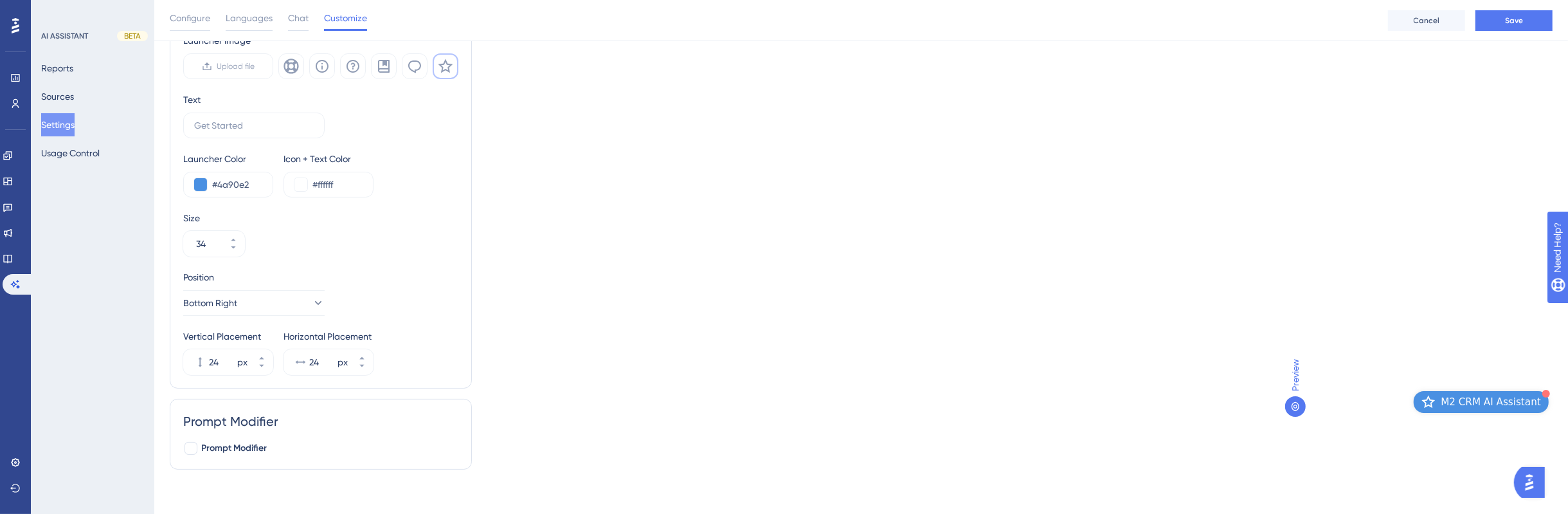
scroll to position [42, 0]
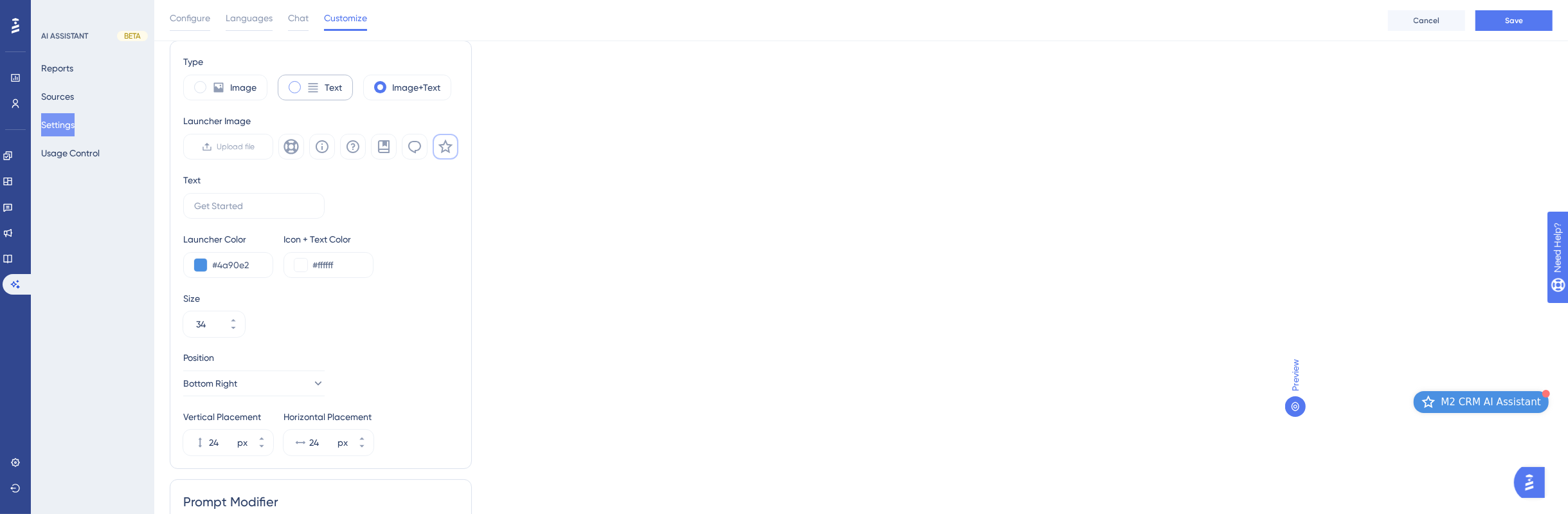
click at [306, 82] on icon at bounding box center [313, 88] width 13 height 13
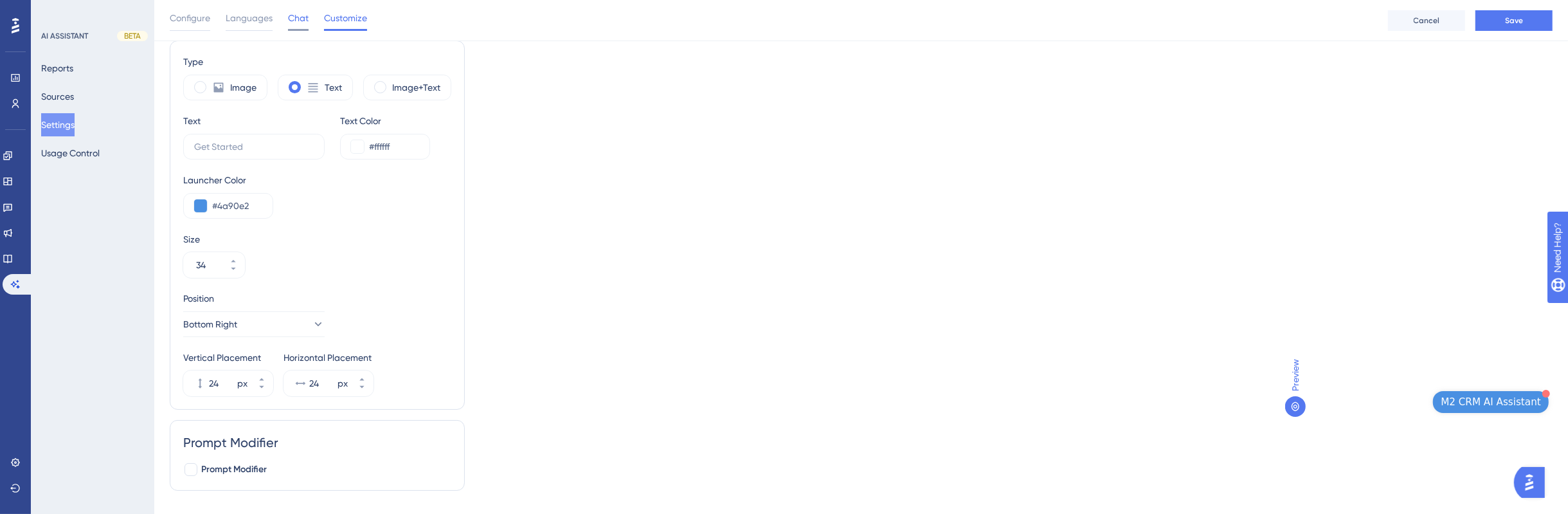
click at [300, 11] on span "Chat" at bounding box center [298, 18] width 20 height 16
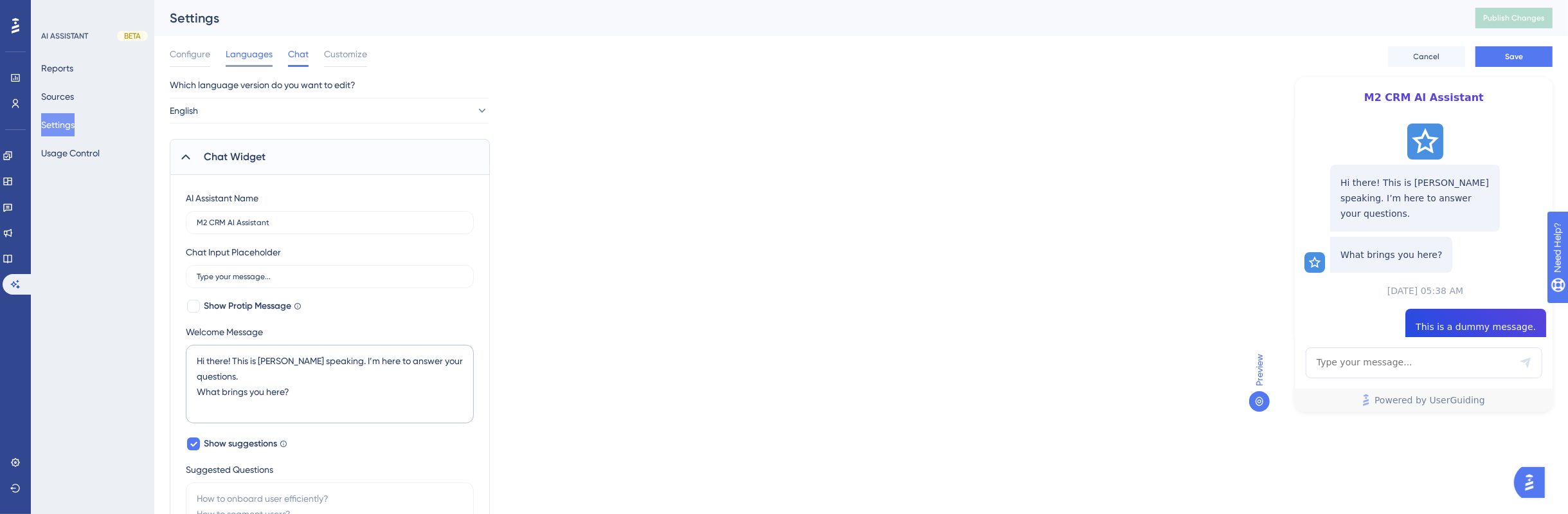
click at [261, 61] on div "Languages" at bounding box center [249, 57] width 47 height 20
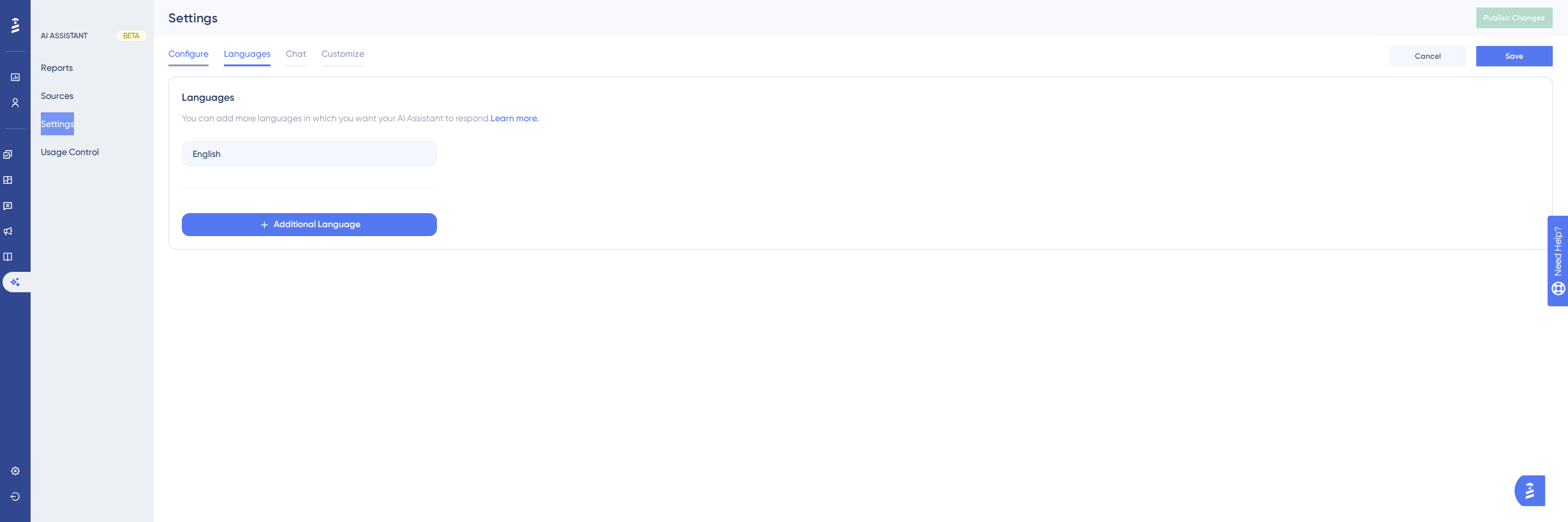
click at [188, 55] on span "Configure" at bounding box center [188, 54] width 41 height 16
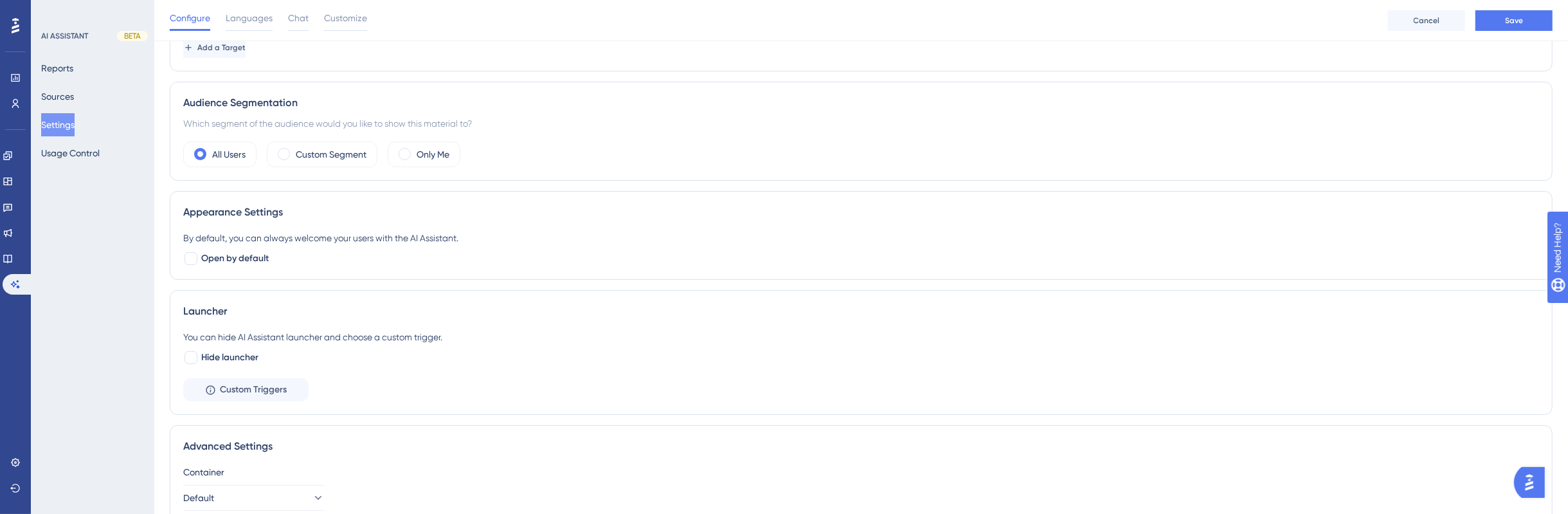
scroll to position [277, 0]
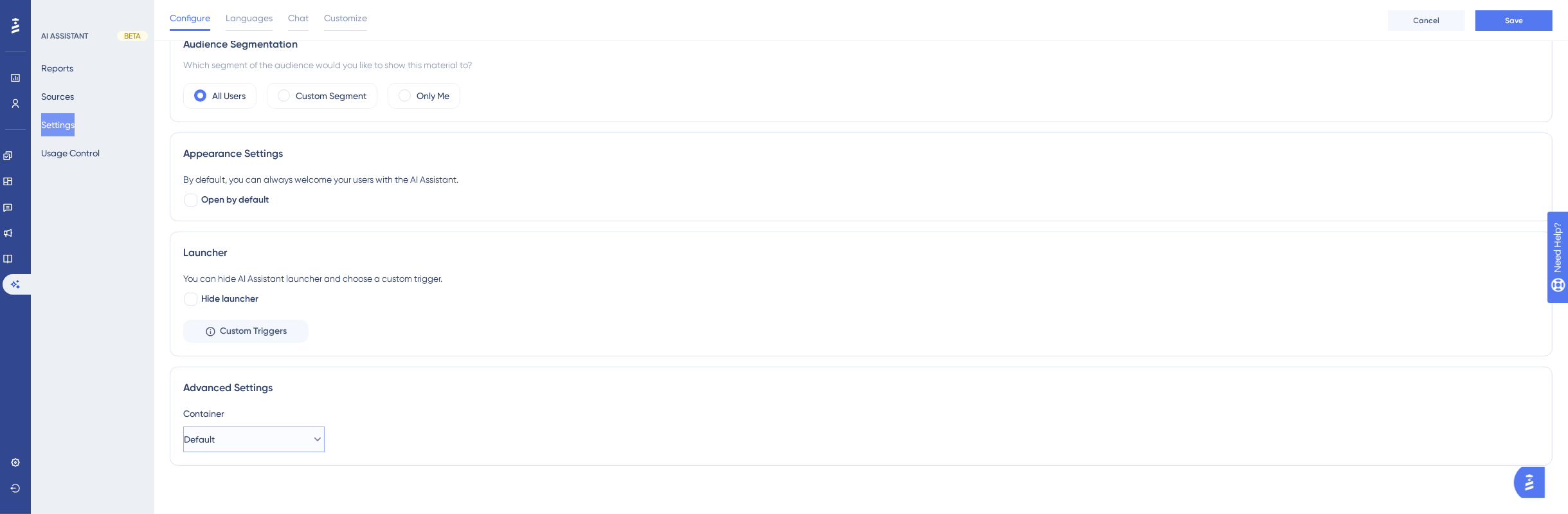
click at [257, 438] on button "Default" at bounding box center [254, 440] width 142 height 26
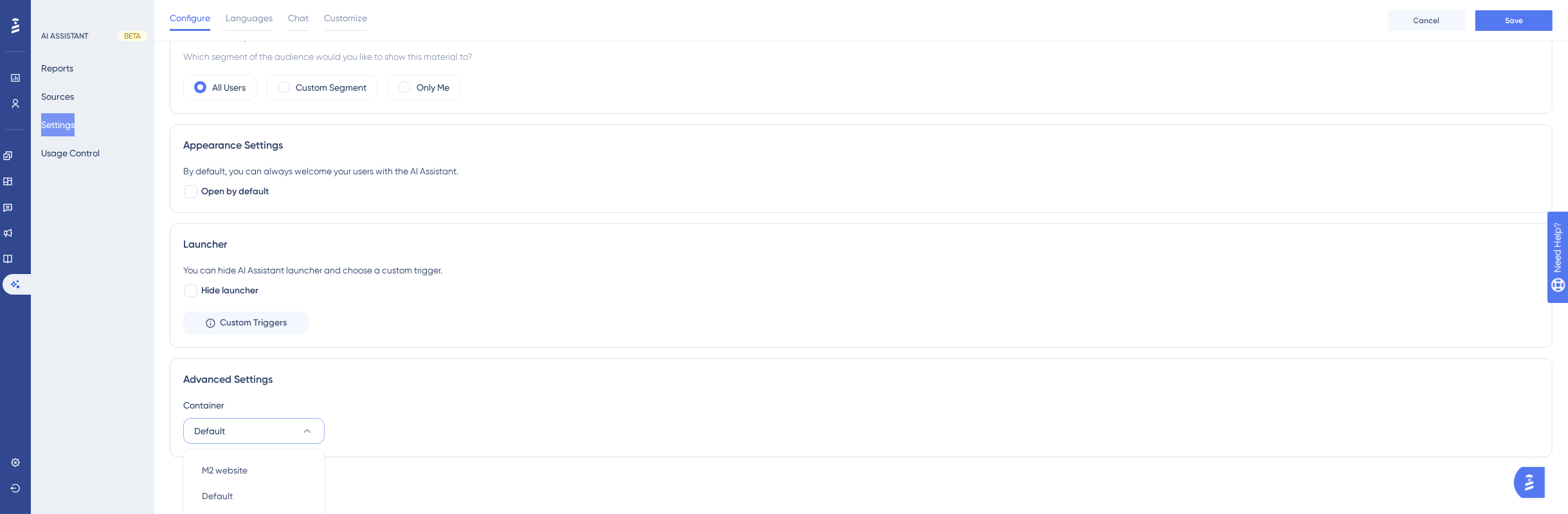
click at [257, 438] on button "Default" at bounding box center [254, 431] width 142 height 26
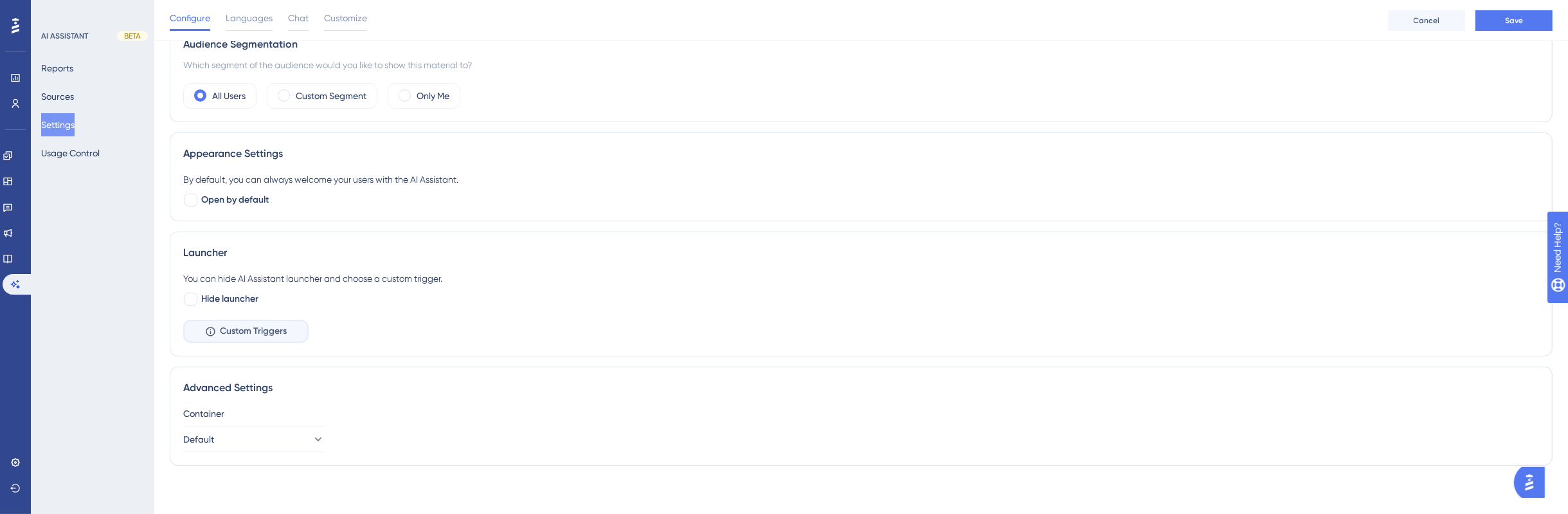
click at [297, 338] on button "Custom Triggers" at bounding box center [246, 331] width 126 height 23
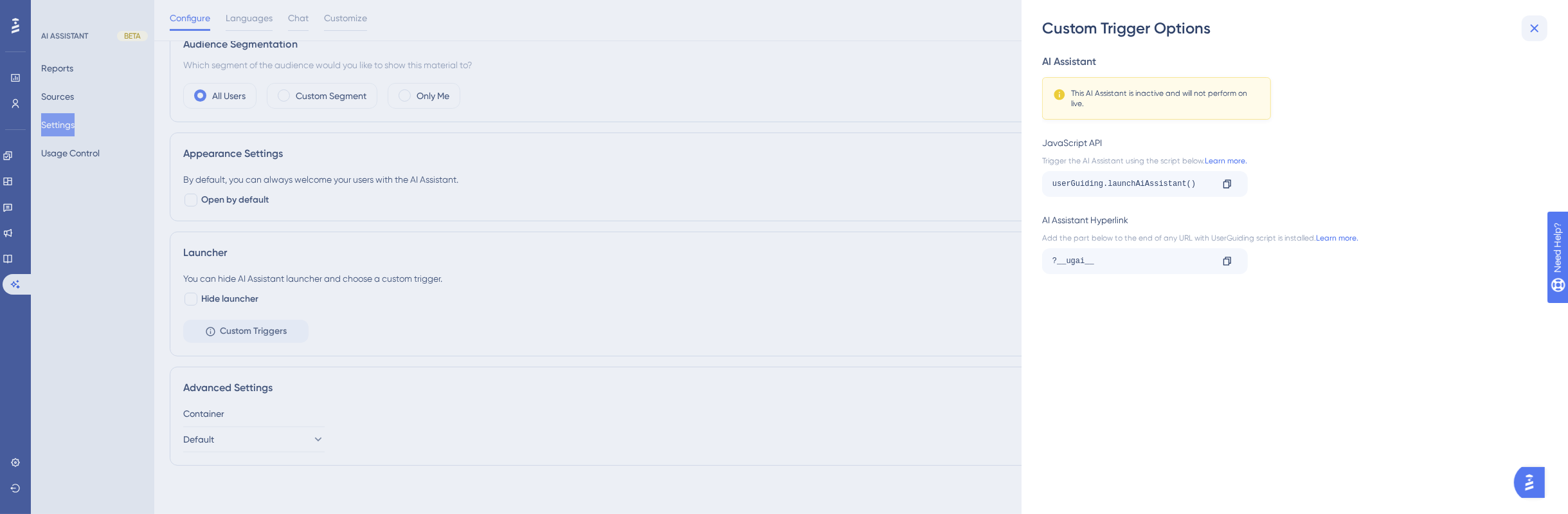
click at [1539, 25] on icon at bounding box center [1534, 28] width 16 height 16
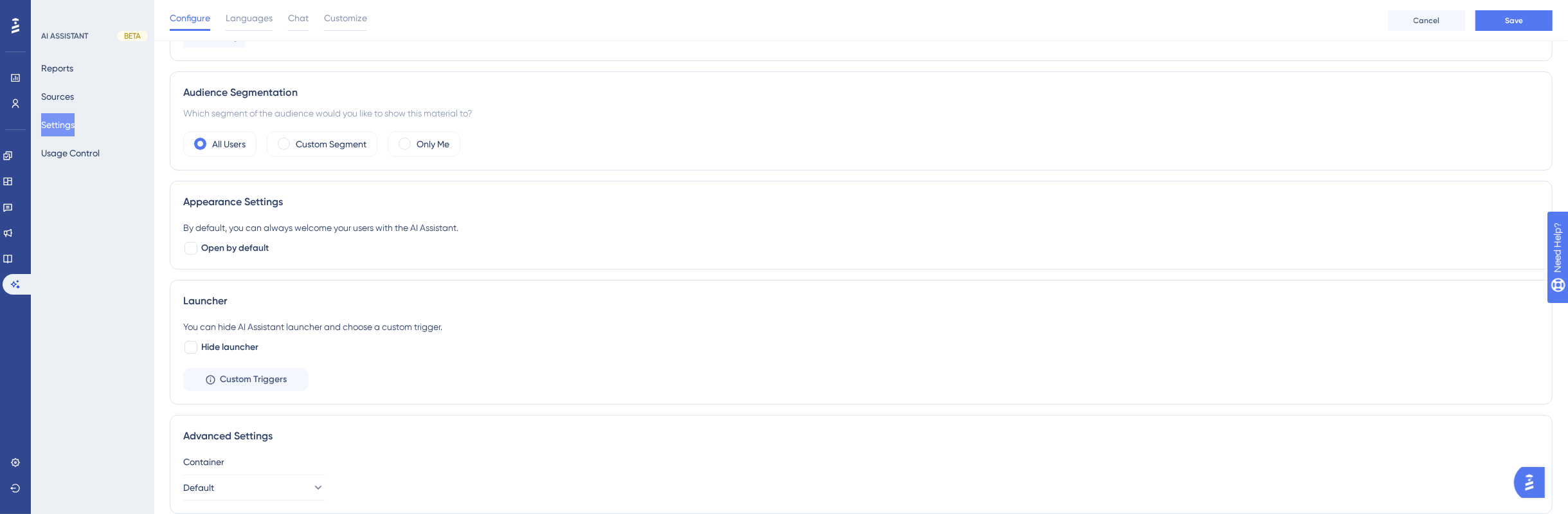
scroll to position [197, 0]
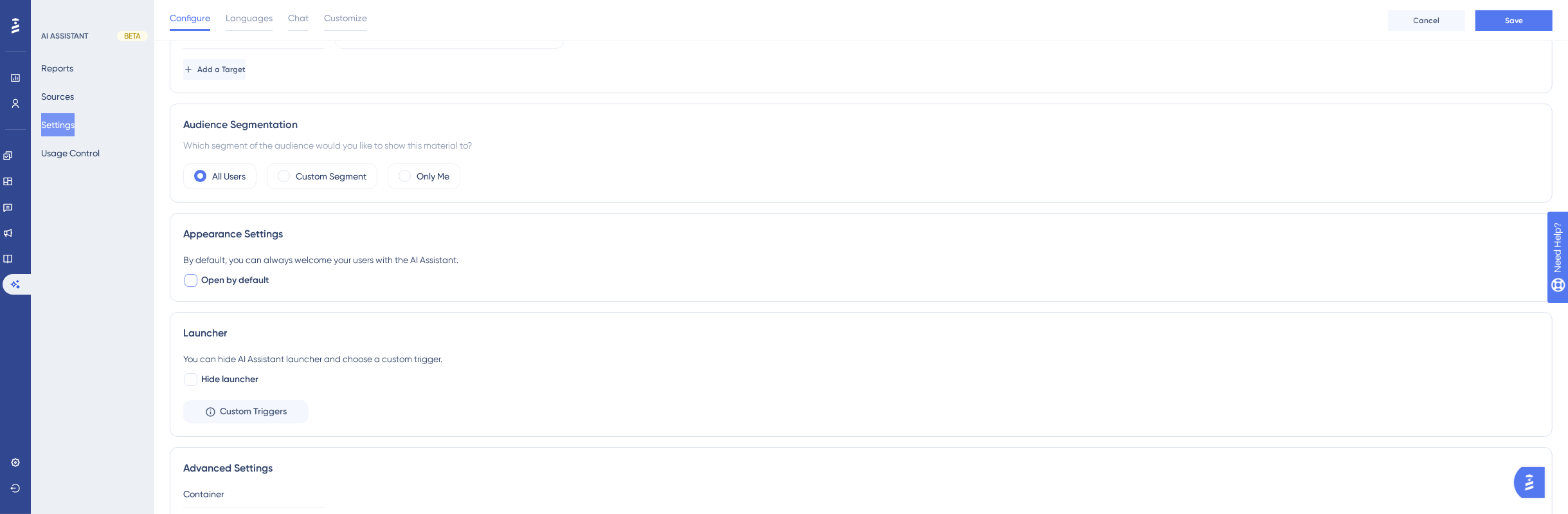
click at [257, 277] on span "Open by default" at bounding box center [235, 280] width 68 height 16
checkbox input "false"
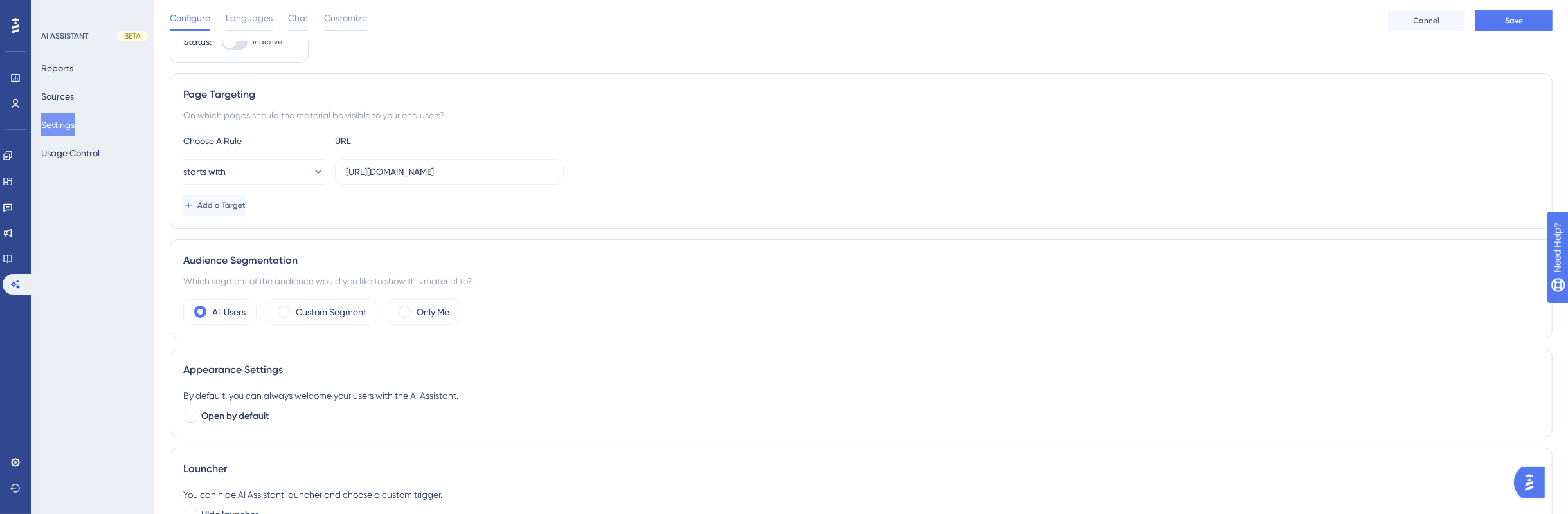
scroll to position [0, 0]
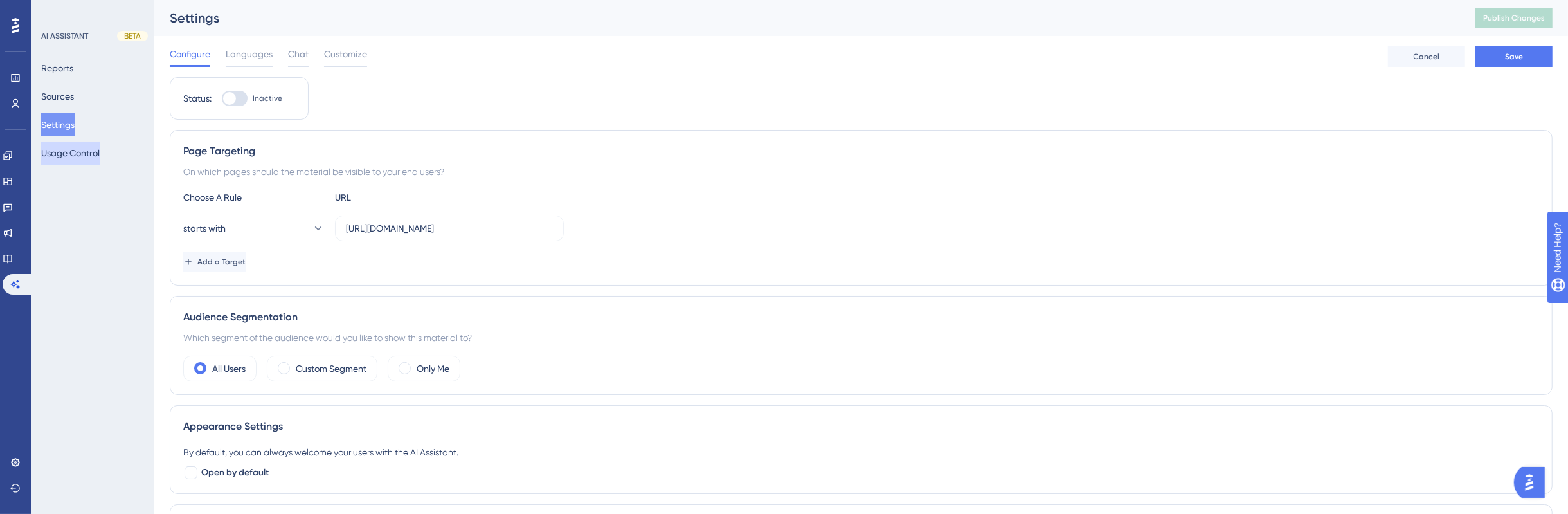
click at [75, 154] on button "Usage Control" at bounding box center [70, 153] width 59 height 23
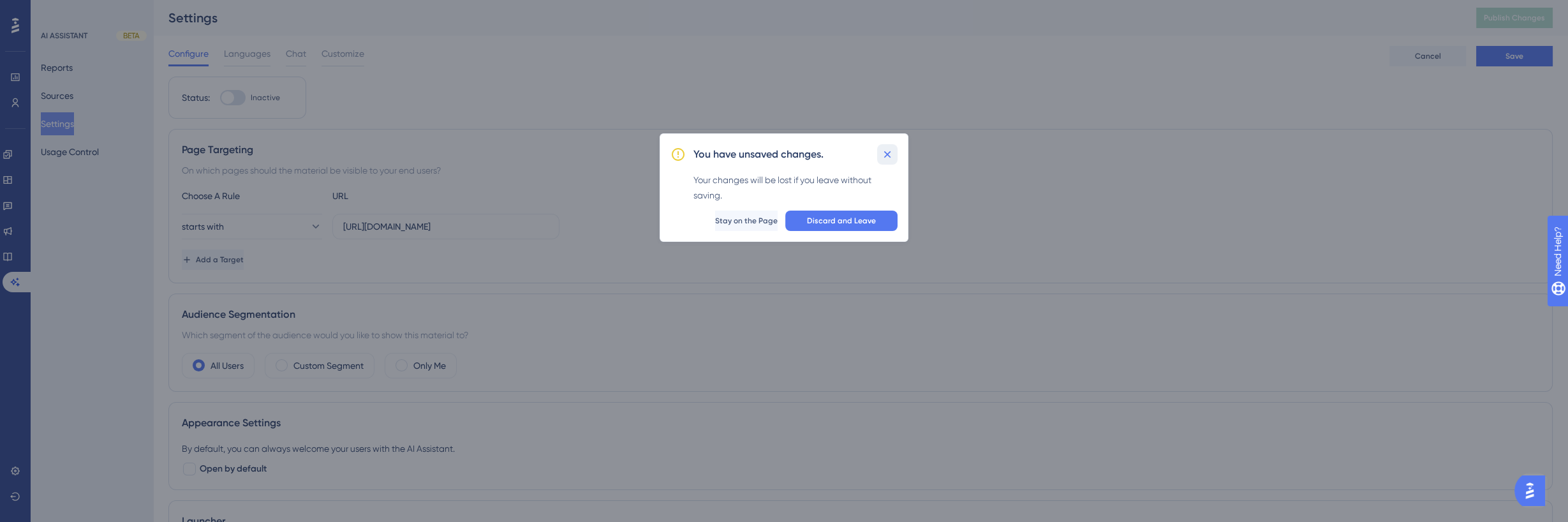
click at [887, 160] on icon at bounding box center [888, 154] width 13 height 13
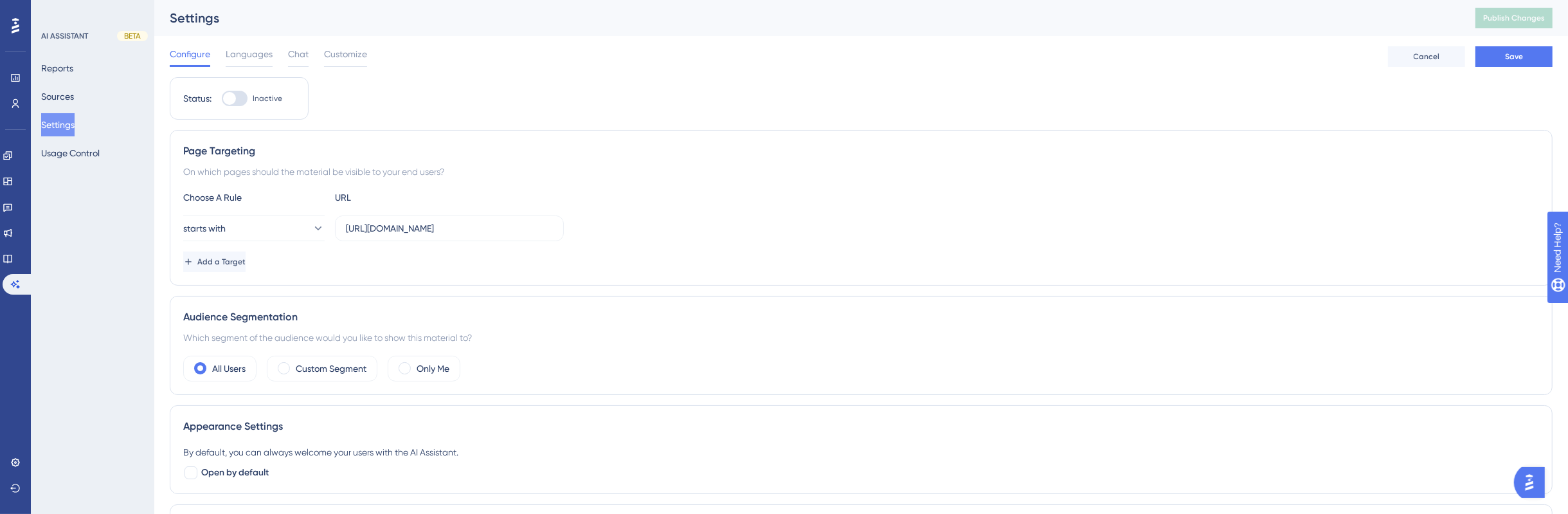
click at [1542, 68] on div "Configure Languages Chat Customize Cancel Save" at bounding box center [860, 57] width 1383 height 41
click at [1528, 45] on div "Configure Languages Chat Customize Cancel Save" at bounding box center [860, 57] width 1383 height 41
click at [1500, 61] on button "Save" at bounding box center [1514, 57] width 77 height 20
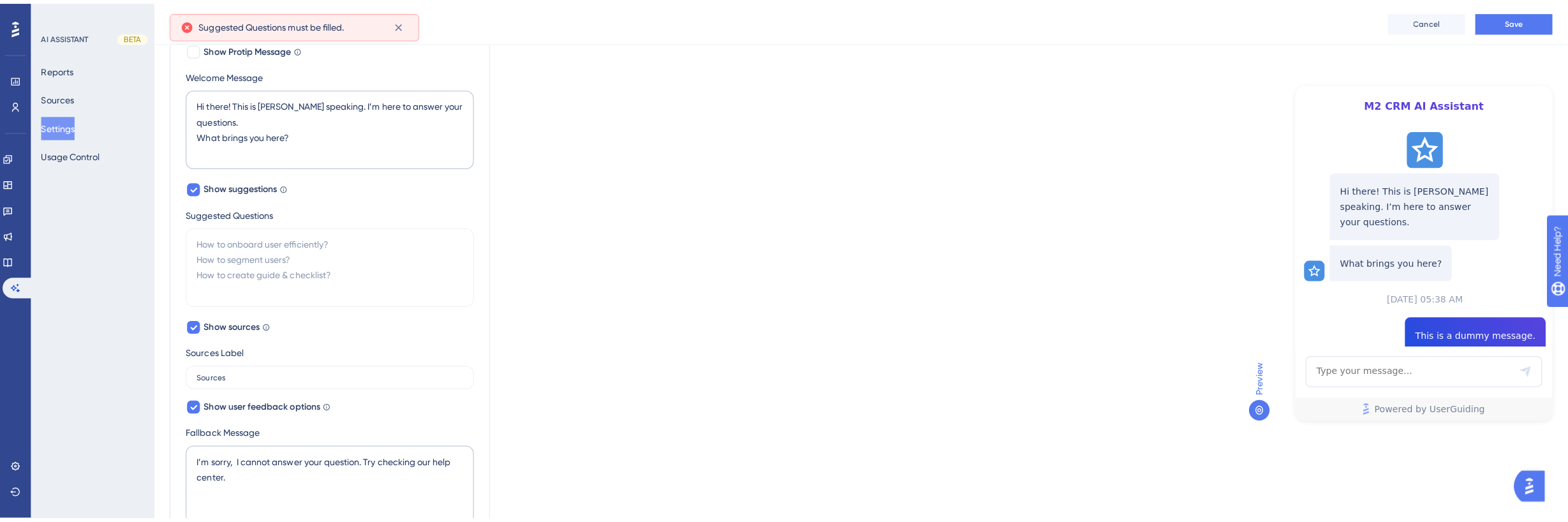
scroll to position [262, 0]
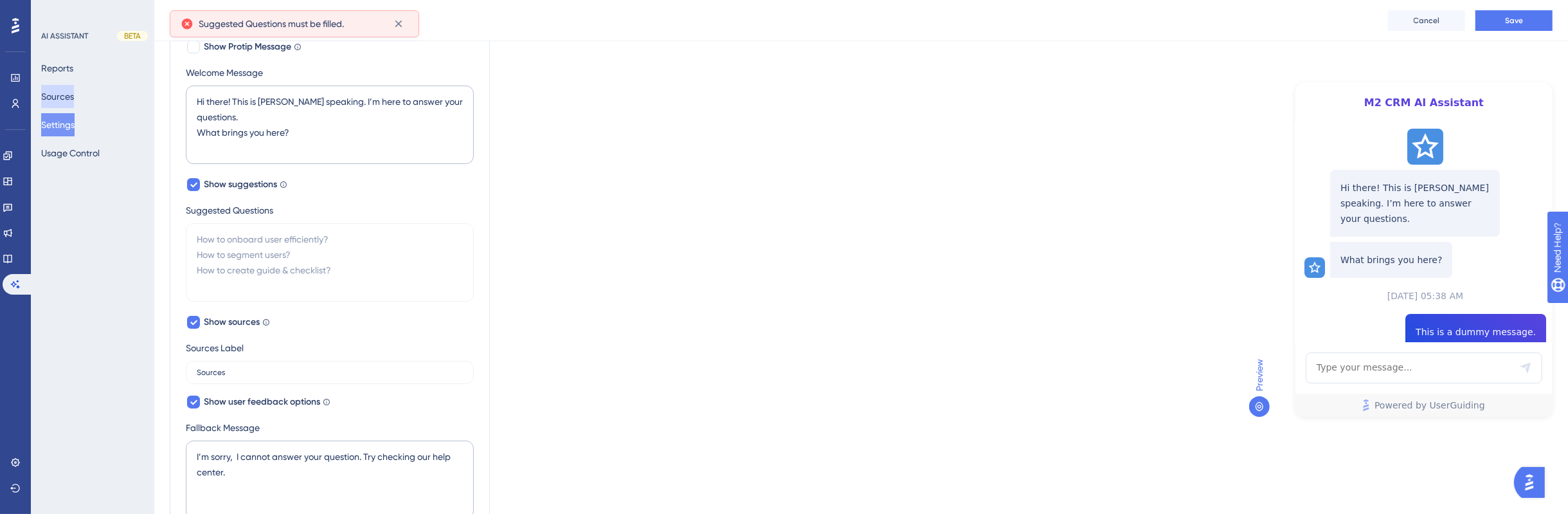
click at [54, 100] on button "Sources" at bounding box center [57, 96] width 33 height 23
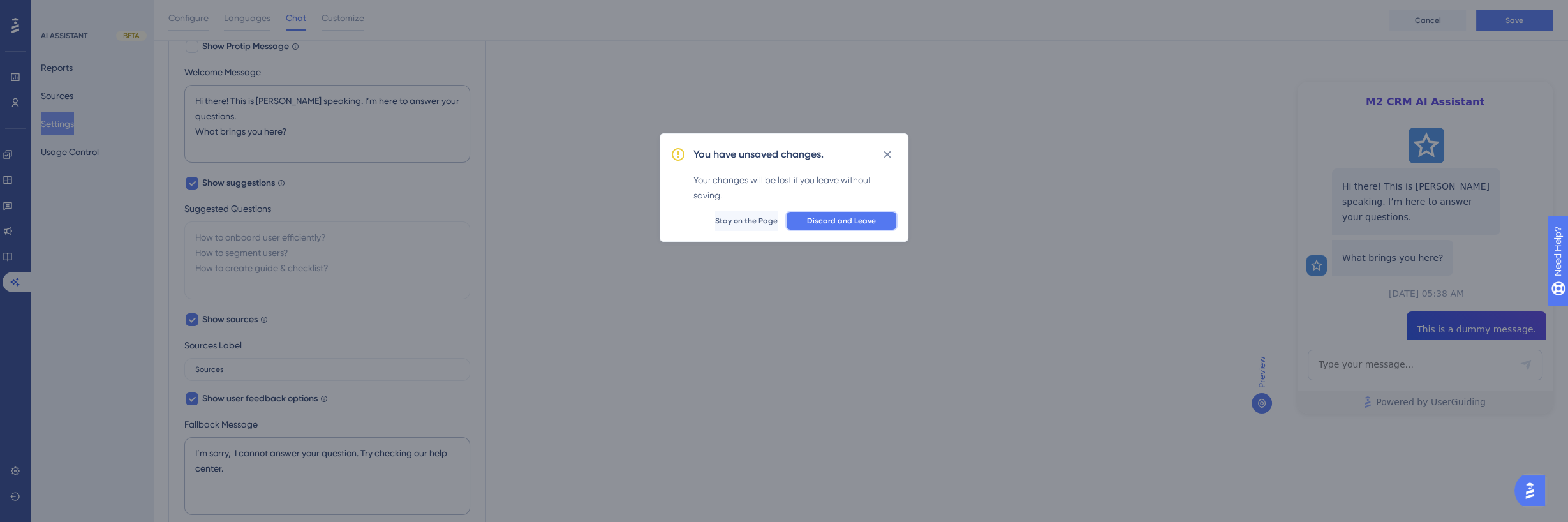
click at [892, 224] on button "Discard and Leave" at bounding box center [842, 221] width 113 height 20
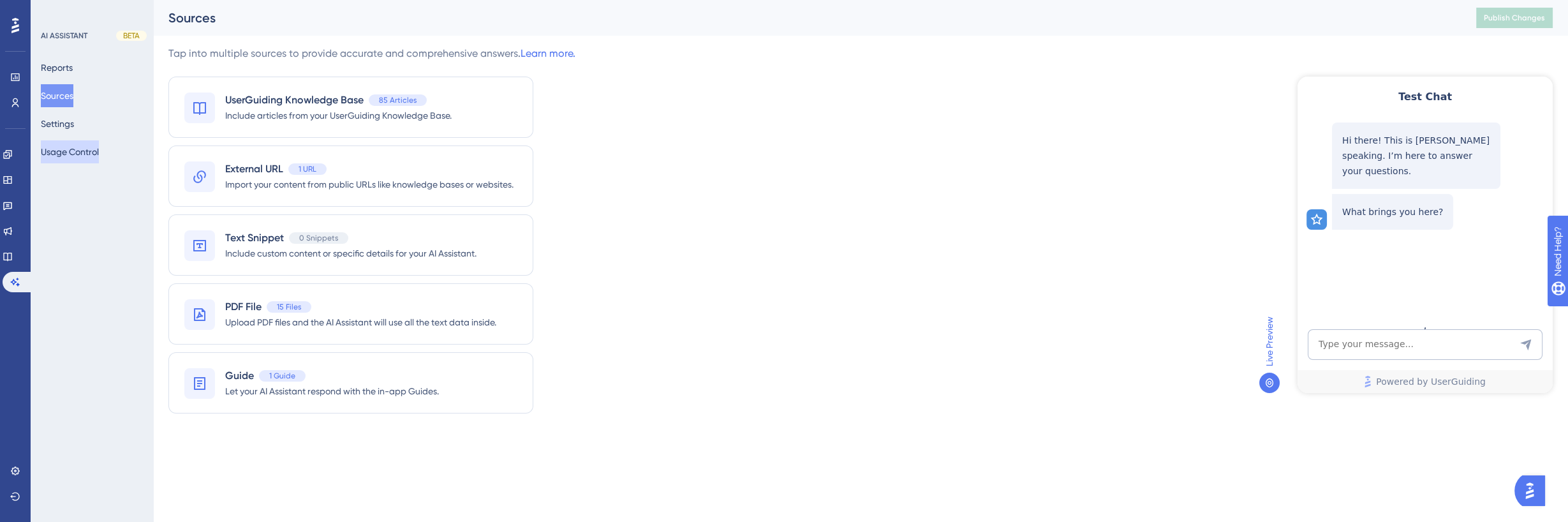
click at [79, 153] on button "Usage Control" at bounding box center [69, 152] width 58 height 23
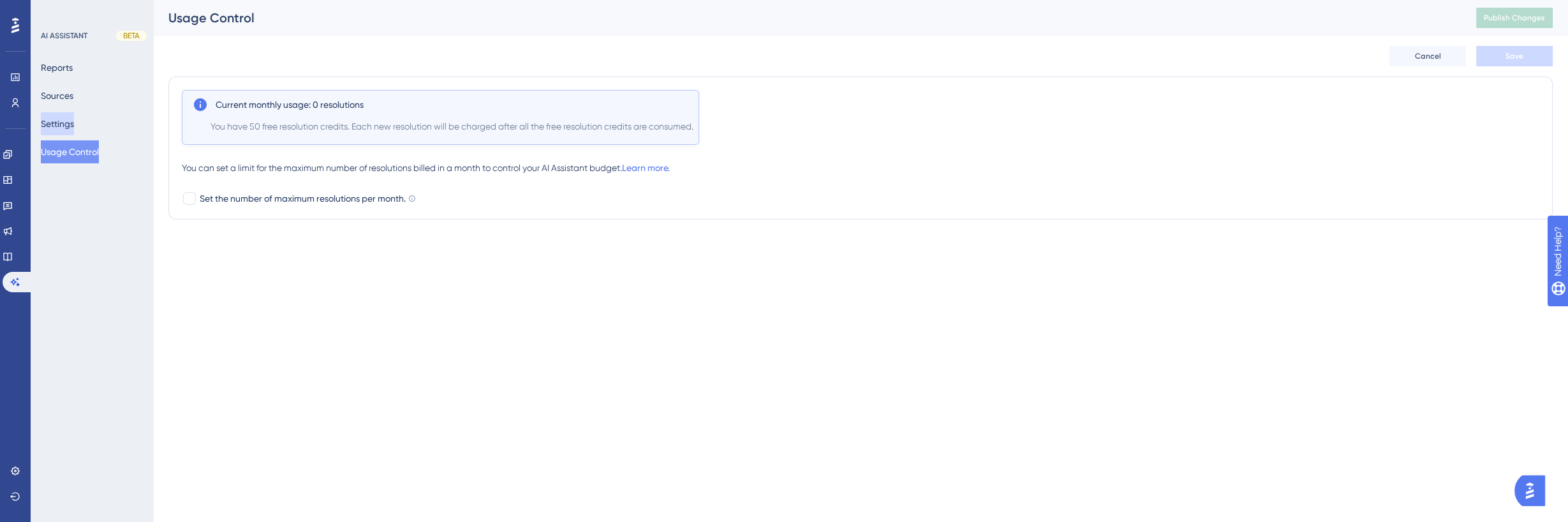
click at [67, 129] on button "Settings" at bounding box center [57, 124] width 33 height 23
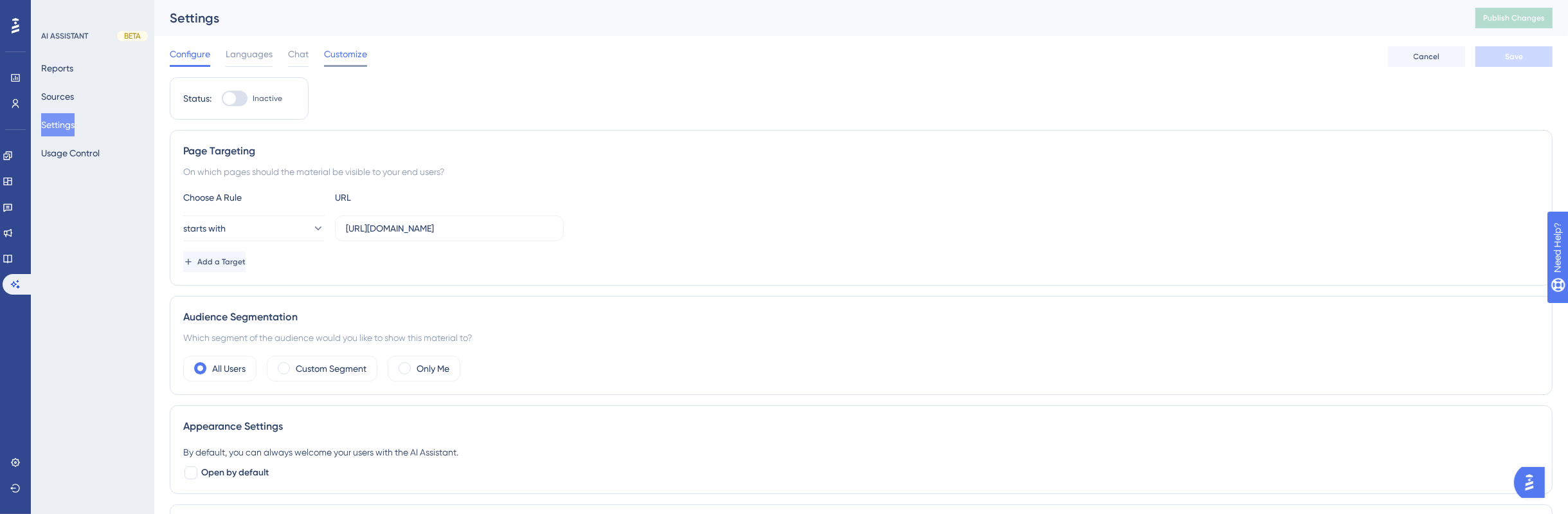
click at [344, 61] on div "Customize" at bounding box center [345, 57] width 43 height 20
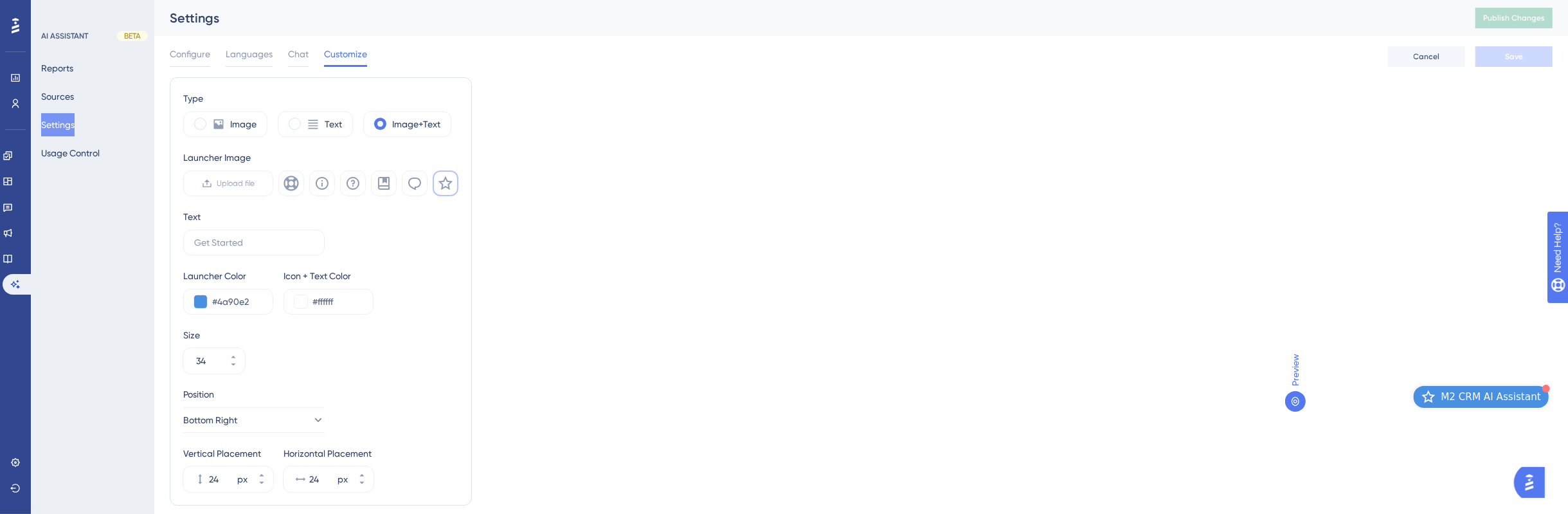
scroll to position [122, 0]
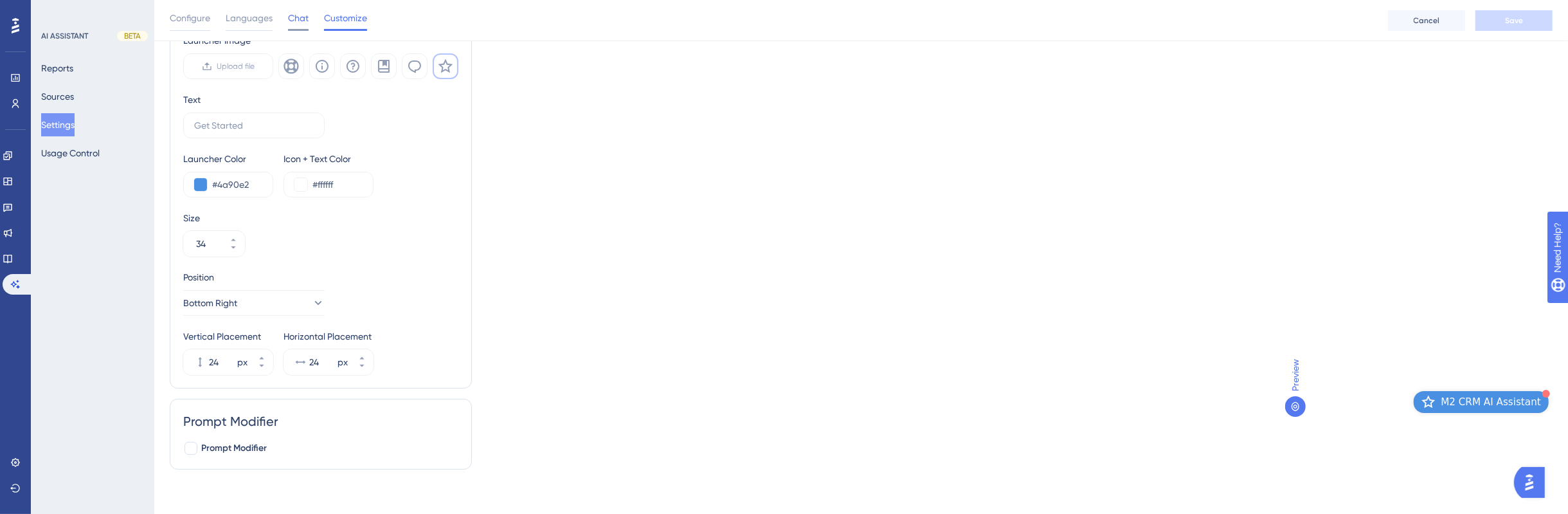
click at [298, 17] on span "Chat" at bounding box center [298, 18] width 20 height 16
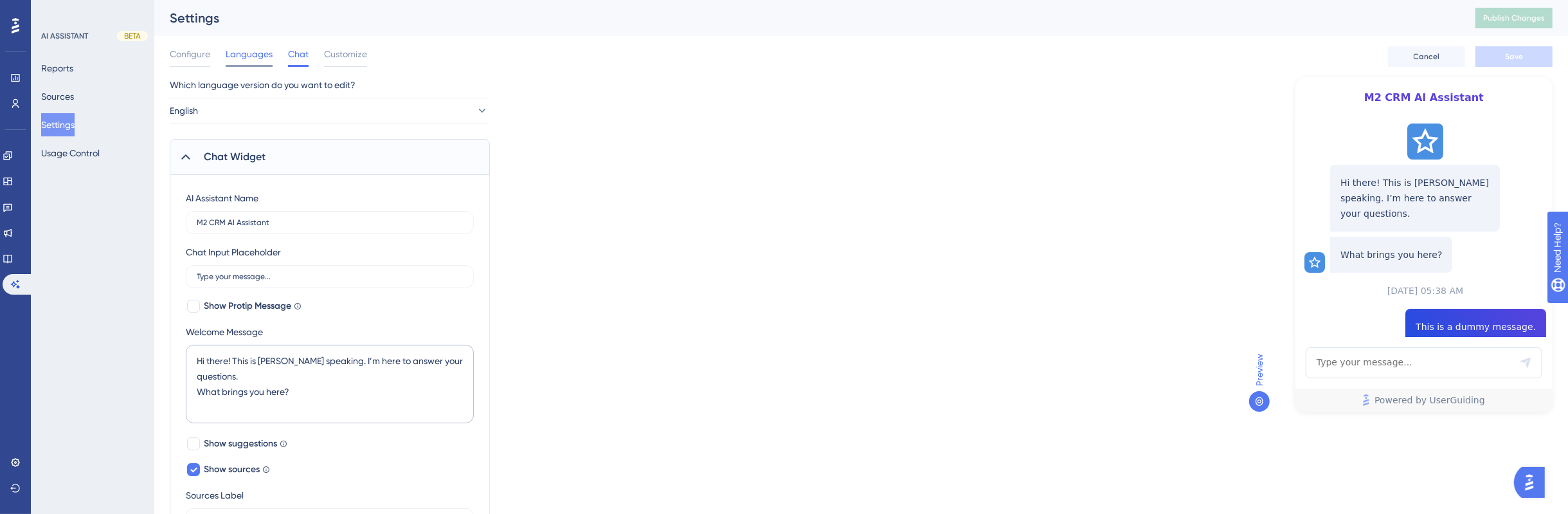
click at [246, 58] on span "Languages" at bounding box center [249, 54] width 47 height 16
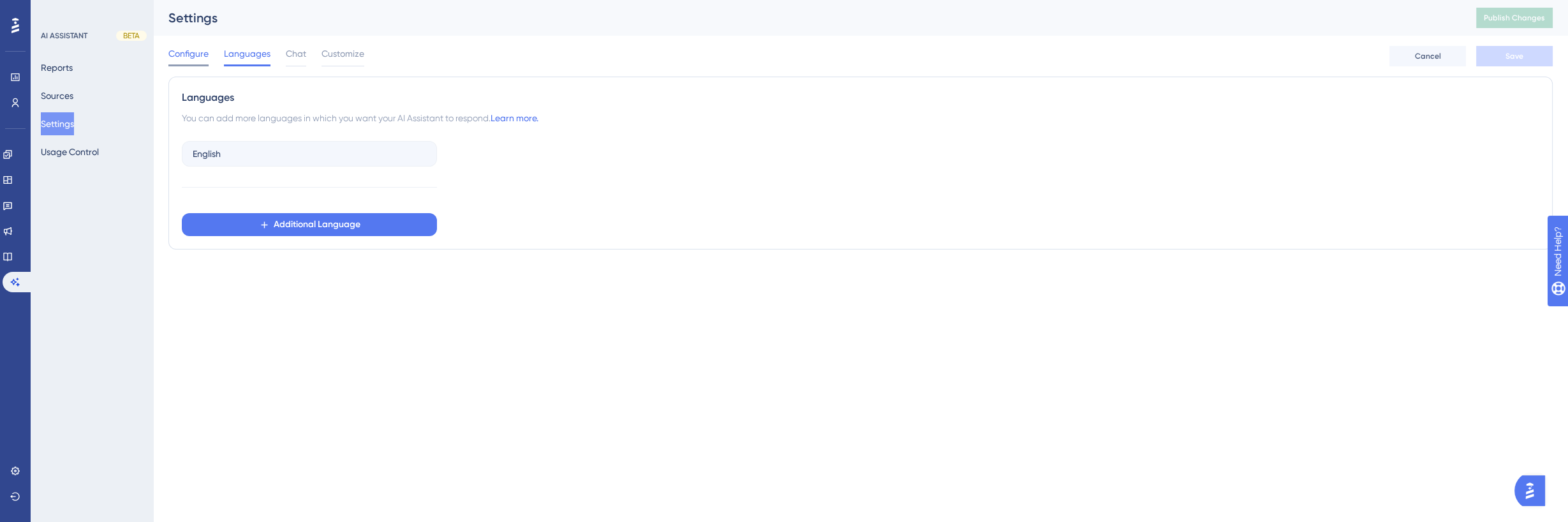
click at [188, 51] on span "Configure" at bounding box center [188, 54] width 41 height 16
